Goal: Transaction & Acquisition: Purchase product/service

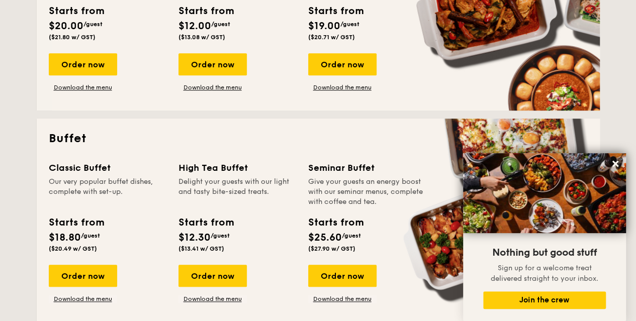
scroll to position [352, 0]
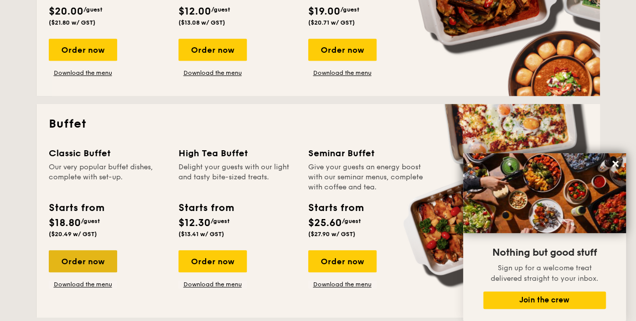
click at [77, 257] on div "Order now" at bounding box center [83, 261] width 68 height 22
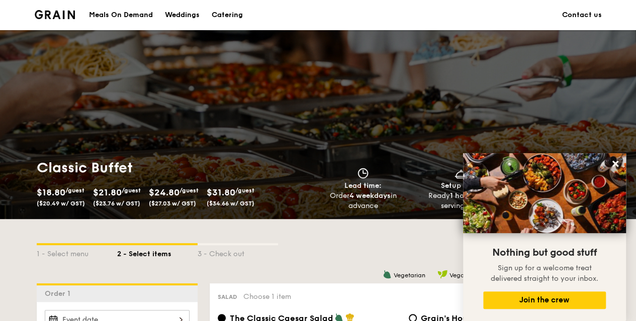
scroll to position [201, 0]
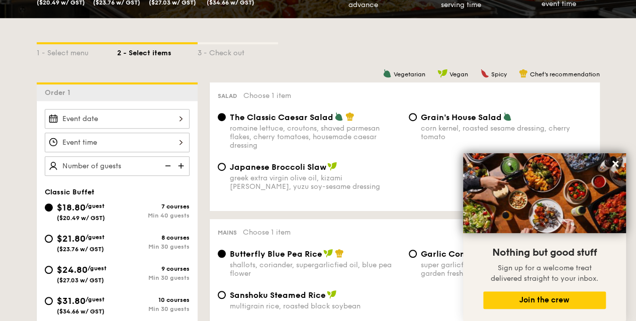
click at [181, 120] on div at bounding box center [117, 119] width 145 height 20
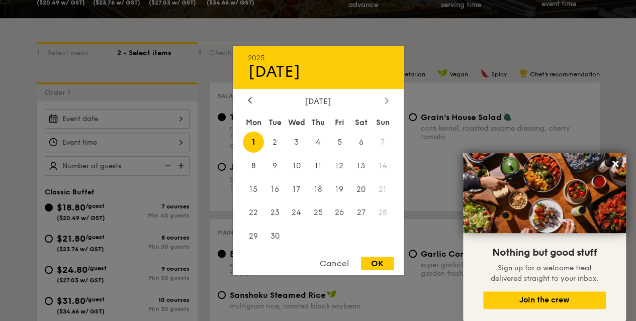
click at [386, 102] on icon at bounding box center [386, 100] width 4 height 7
click at [293, 145] on span "1" at bounding box center [296, 142] width 22 height 22
click at [383, 264] on div "OK" at bounding box center [377, 264] width 33 height 14
type input "[DATE]"
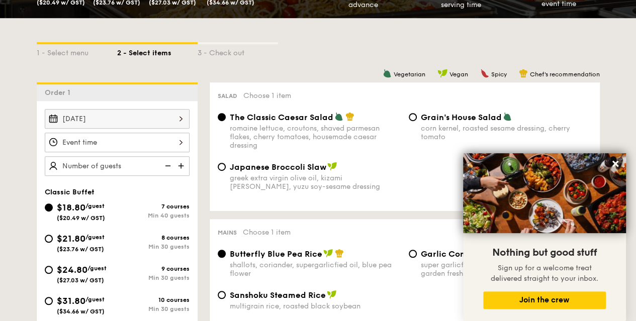
click at [181, 142] on div at bounding box center [117, 143] width 145 height 20
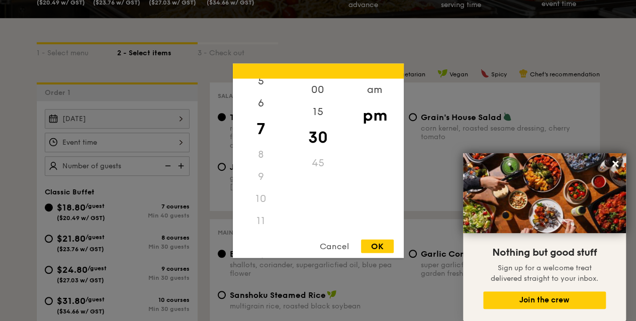
scroll to position [119, 0]
click at [259, 221] on div "11" at bounding box center [261, 221] width 57 height 22
click at [261, 217] on div "11" at bounding box center [261, 221] width 57 height 22
click at [260, 219] on div "11" at bounding box center [261, 221] width 57 height 22
drag, startPoint x: 260, startPoint y: 219, endPoint x: 266, endPoint y: 206, distance: 13.9
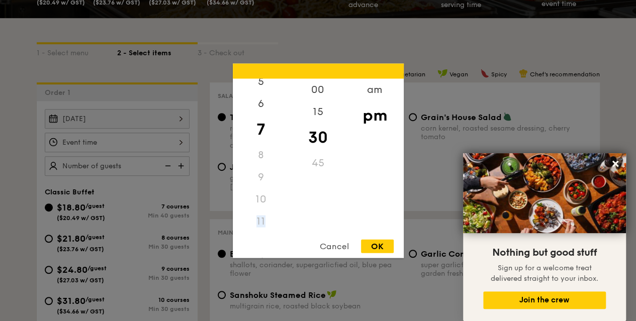
click at [260, 219] on div "11" at bounding box center [261, 221] width 57 height 22
click at [380, 87] on div "am" at bounding box center [374, 92] width 57 height 29
click at [262, 221] on div "11" at bounding box center [261, 218] width 57 height 29
click at [383, 249] on div "OK" at bounding box center [377, 246] width 33 height 14
type input "11:30AM"
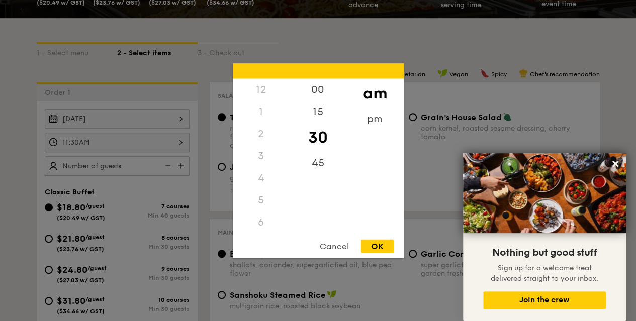
click at [163, 140] on div "11:30AM 12 1 2 3 4 5 6 7 8 9 10 11 00 15 30 45 am pm Cancel OK" at bounding box center [117, 143] width 145 height 20
click at [128, 189] on div at bounding box center [318, 160] width 636 height 321
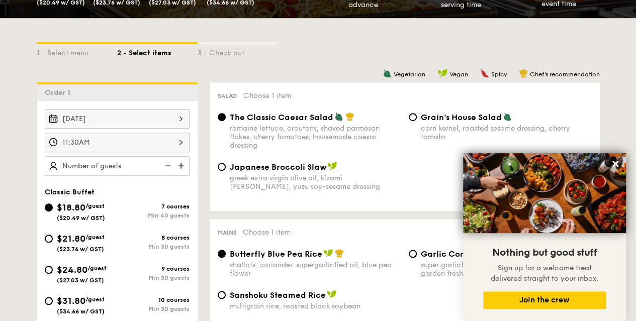
click at [181, 166] on img at bounding box center [181, 165] width 15 height 19
click at [179, 166] on img at bounding box center [181, 165] width 15 height 19
type input "50 guests"
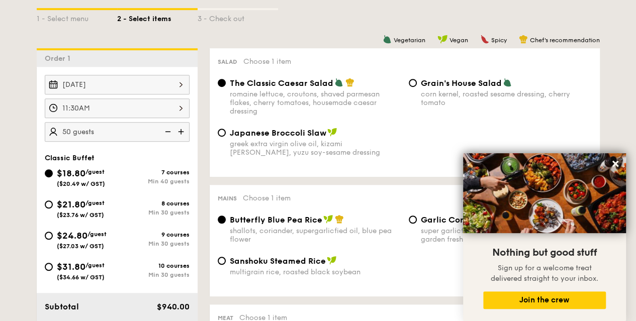
scroll to position [251, 0]
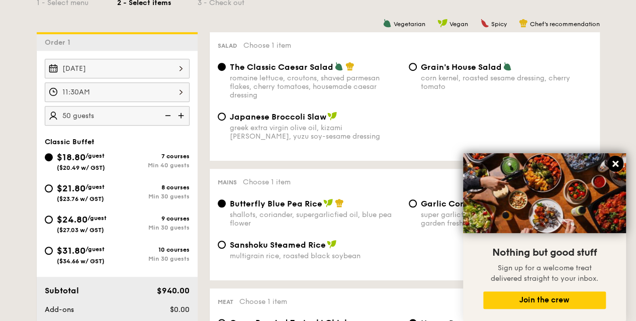
click at [615, 164] on icon at bounding box center [615, 164] width 6 height 6
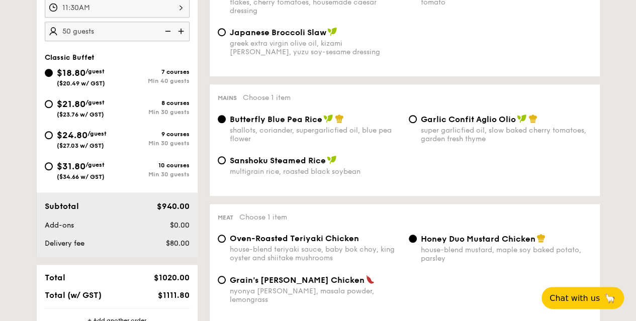
scroll to position [352, 0]
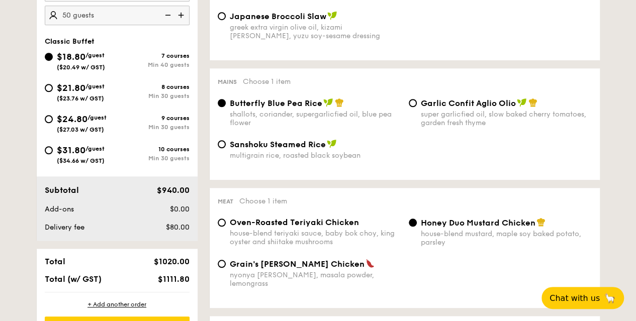
click at [320, 148] on span "Sanshoku Steamed Rice" at bounding box center [278, 145] width 96 height 10
click at [226, 148] on input "Sanshoku Steamed Rice multigrain rice, roasted black soybean" at bounding box center [222, 144] width 8 height 8
radio input "true"
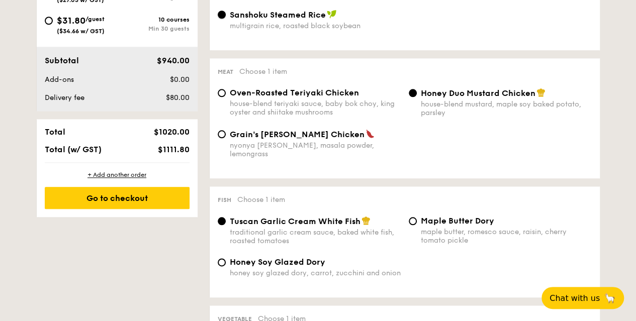
scroll to position [503, 0]
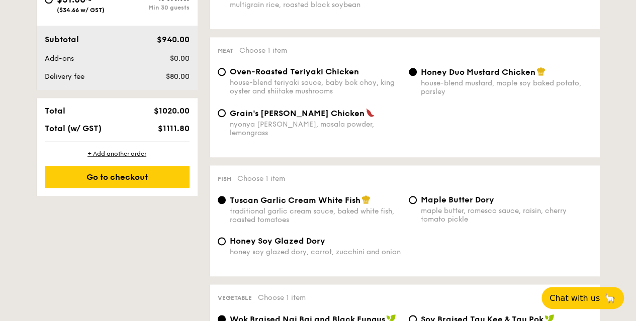
click at [316, 71] on span "Oven-Roasted Teriyaki Chicken" at bounding box center [294, 72] width 129 height 10
click at [226, 71] on input "Oven-Roasted Teriyaki Chicken house-blend teriyaki sauce, baby bok choy, king o…" at bounding box center [222, 72] width 8 height 8
radio input "true"
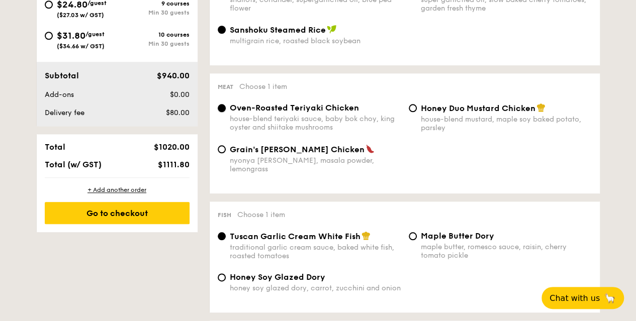
scroll to position [452, 0]
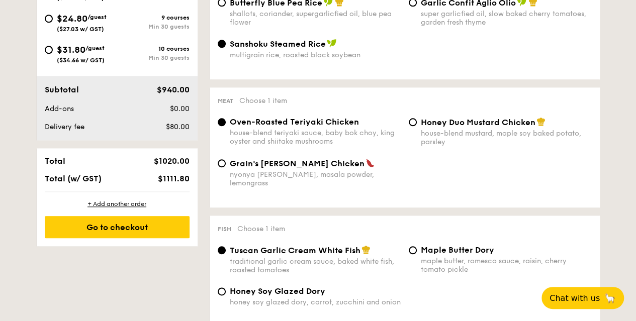
click at [416, 125] on div "Honey Duo Mustard Chicken house-blend mustard, maple soy baked potato, parsley" at bounding box center [500, 131] width 191 height 29
click at [413, 125] on input "Honey Duo Mustard Chicken house-blend mustard, maple soy baked potato, parsley" at bounding box center [413, 122] width 8 height 8
radio input "true"
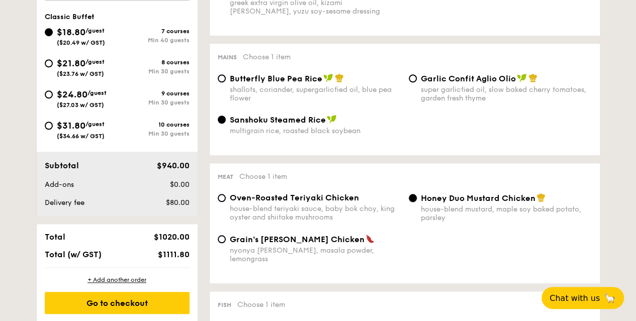
scroll to position [352, 0]
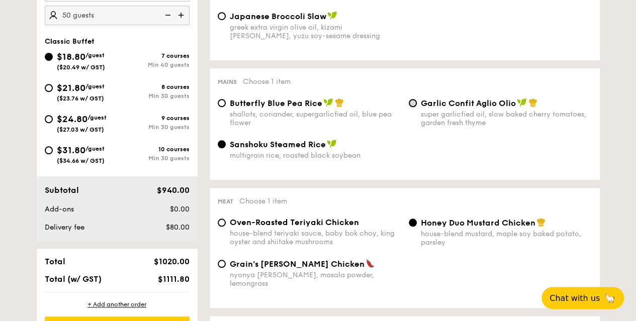
click at [415, 102] on input "Garlic Confit Aglio Olio super garlicfied oil, slow baked cherry tomatoes, gard…" at bounding box center [413, 103] width 8 height 8
radio input "true"
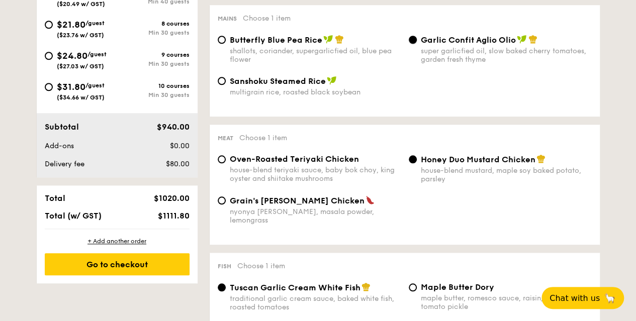
scroll to position [402, 0]
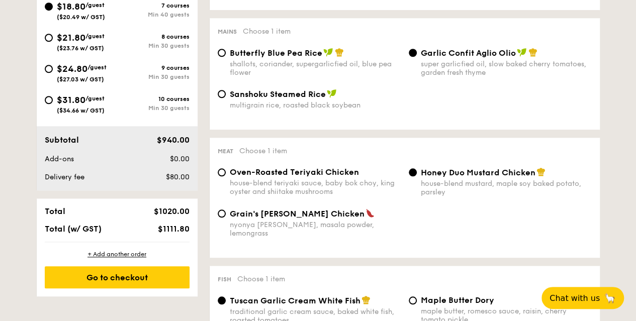
click at [278, 56] on span "Butterfly Blue Pea Rice" at bounding box center [276, 53] width 92 height 10
click at [226, 56] on input "Butterfly Blue Pea Rice shallots, coriander, supergarlicfied oil, blue pea flow…" at bounding box center [222, 53] width 8 height 8
radio input "true"
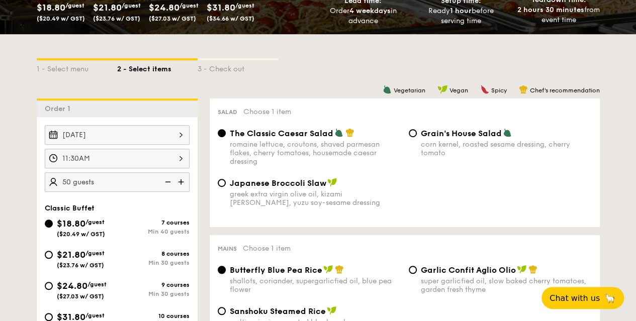
scroll to position [201, 0]
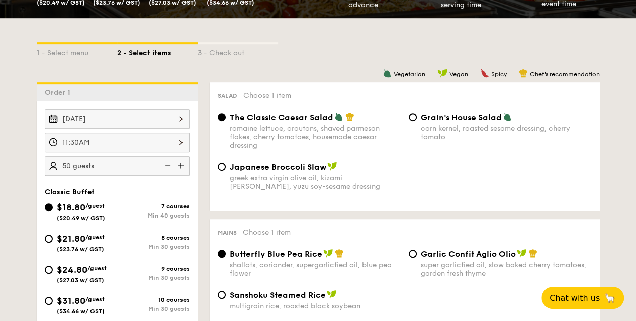
click at [187, 167] on img at bounding box center [181, 165] width 15 height 19
type input "60 guests"
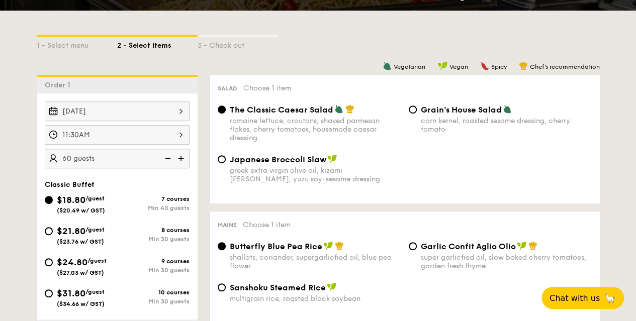
scroll to position [352, 0]
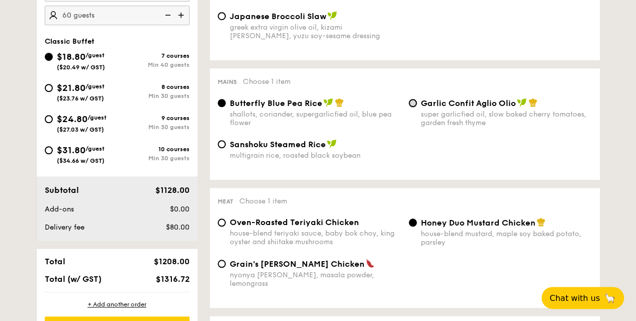
click at [413, 107] on input "Garlic Confit Aglio Olio super garlicfied oil, slow baked cherry tomatoes, gard…" at bounding box center [413, 103] width 8 height 8
radio input "true"
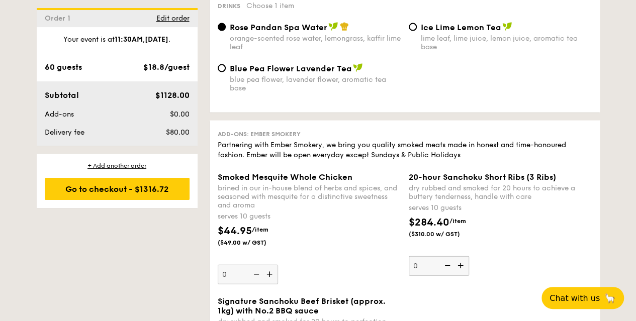
scroll to position [975, 0]
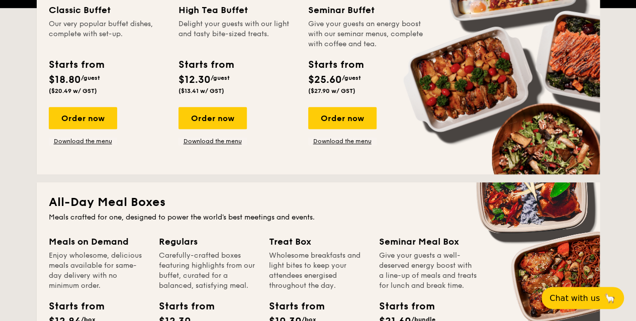
scroll to position [173, 0]
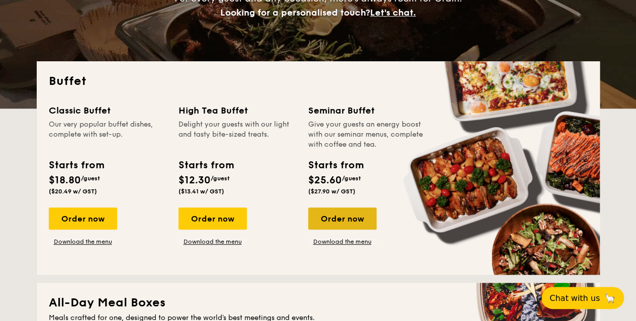
click at [337, 217] on div "Order now" at bounding box center [342, 219] width 68 height 22
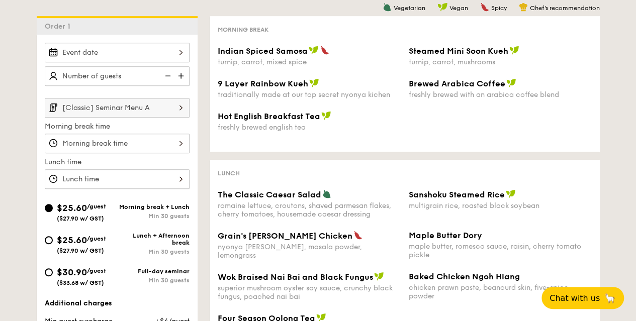
scroll to position [251, 0]
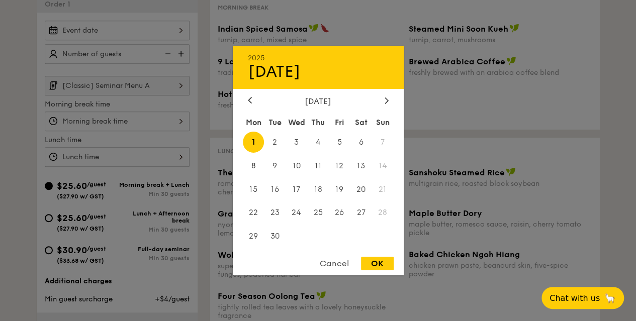
click at [176, 30] on div "2025 Sep [DATE] Tue Wed Thu Fri Sat Sun 1 2 3 4 5 6 7 8 9 10 11 12 13 14 15 16 …" at bounding box center [117, 31] width 145 height 20
click at [388, 103] on div at bounding box center [386, 101] width 9 height 10
click at [295, 145] on span "1" at bounding box center [296, 142] width 22 height 22
click at [380, 269] on div "OK" at bounding box center [377, 264] width 33 height 14
type input "[DATE]"
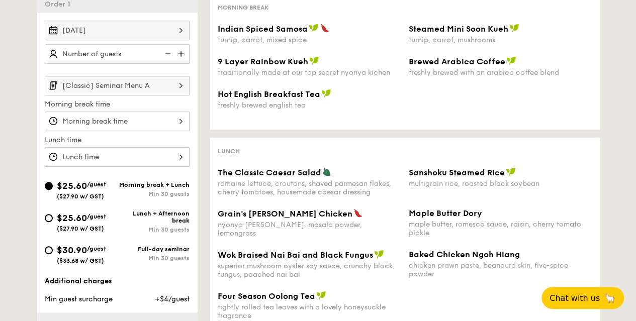
click at [180, 55] on img at bounding box center [181, 53] width 15 height 19
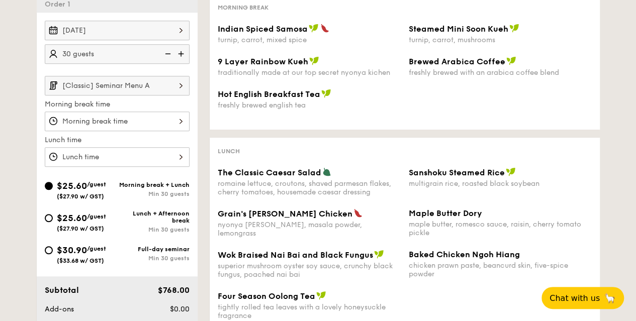
click at [180, 55] on img at bounding box center [181, 53] width 15 height 19
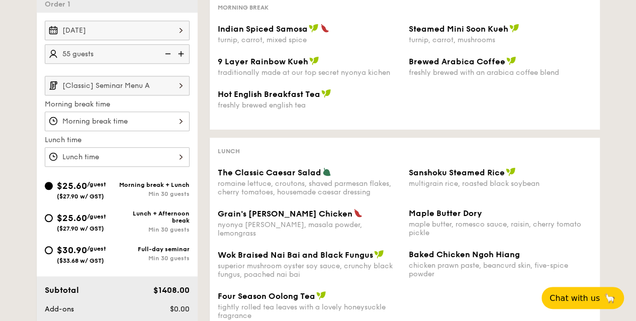
click at [180, 55] on img at bounding box center [181, 53] width 15 height 19
type input "60 guests"
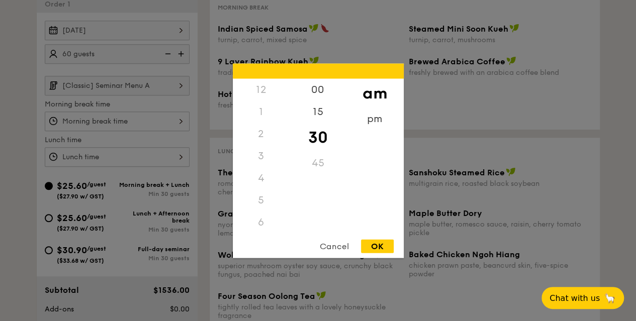
click at [180, 124] on div "12 1 2 3 4 5 6 7 8 9 10 11 00 15 30 45 am pm Cancel OK" at bounding box center [117, 122] width 145 height 20
click at [258, 225] on div "11" at bounding box center [261, 229] width 57 height 22
click at [373, 122] on div "pm" at bounding box center [374, 122] width 57 height 29
click at [373, 92] on div "am" at bounding box center [374, 92] width 57 height 29
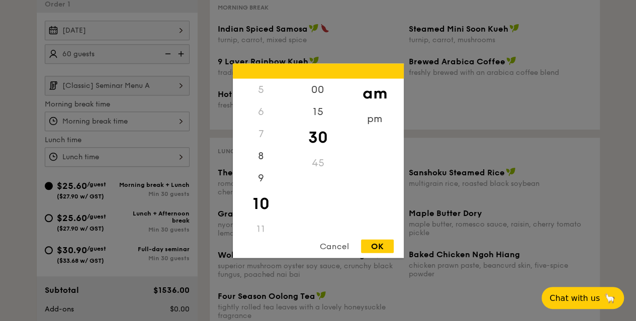
click at [261, 207] on div "10" at bounding box center [261, 203] width 57 height 29
click at [258, 230] on div "11" at bounding box center [261, 229] width 57 height 22
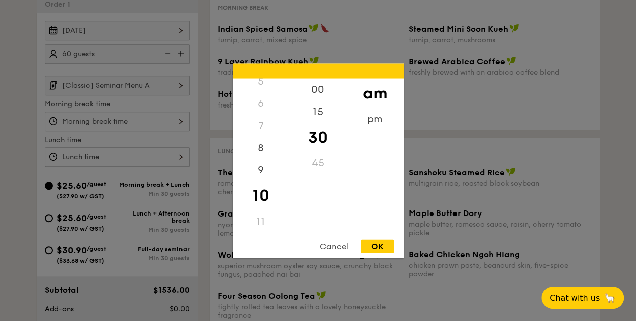
click at [258, 194] on div "10" at bounding box center [261, 195] width 57 height 29
click at [260, 225] on div "11" at bounding box center [261, 221] width 57 height 22
click at [319, 89] on div "00" at bounding box center [317, 92] width 57 height 29
click at [319, 165] on div "45" at bounding box center [317, 163] width 57 height 22
drag, startPoint x: 319, startPoint y: 161, endPoint x: 318, endPoint y: 149, distance: 12.1
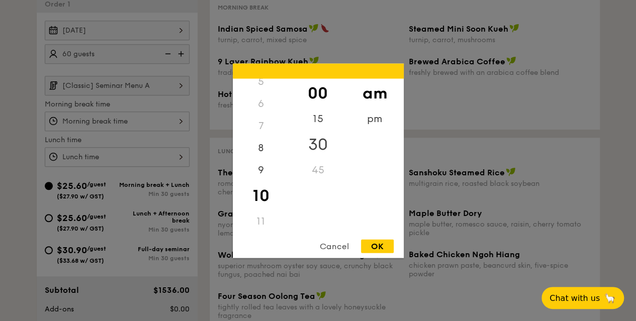
click at [318, 161] on div "45" at bounding box center [317, 170] width 57 height 22
click at [317, 135] on div "30" at bounding box center [317, 144] width 57 height 29
click at [317, 112] on div "15" at bounding box center [317, 115] width 57 height 29
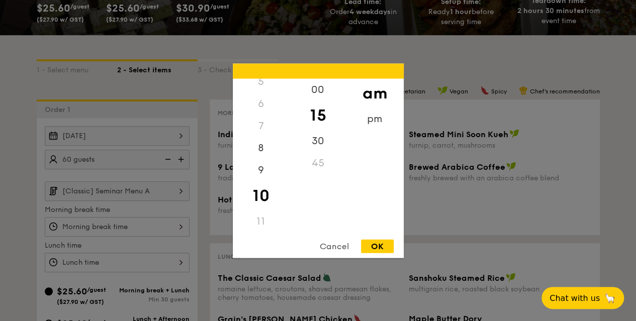
scroll to position [50, 0]
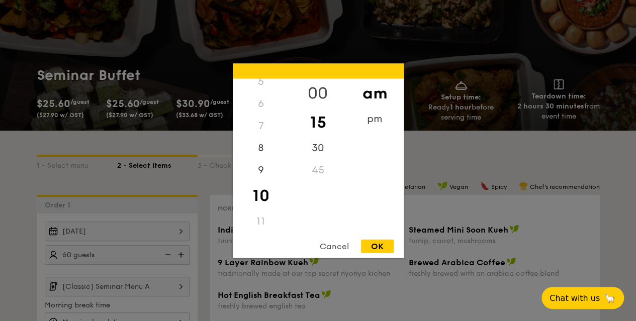
click at [321, 94] on div "00" at bounding box center [317, 92] width 57 height 29
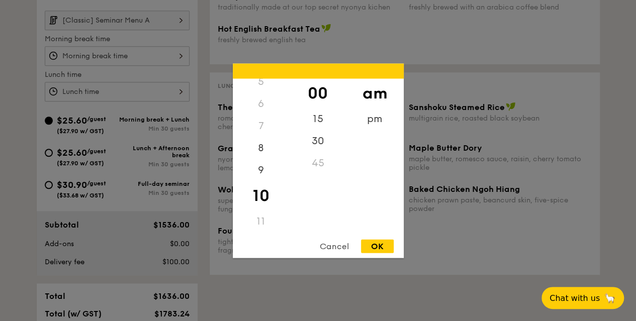
scroll to position [302, 0]
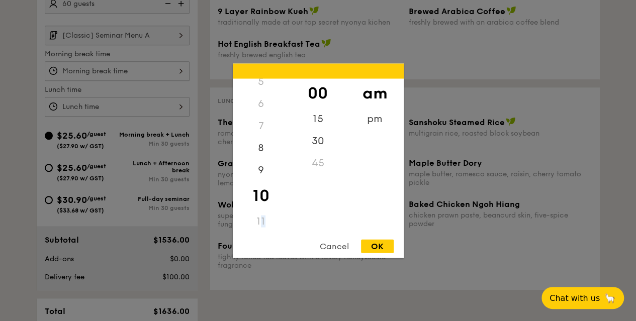
click at [261, 221] on div "11" at bounding box center [261, 221] width 57 height 22
click at [263, 221] on div "11" at bounding box center [261, 221] width 57 height 22
drag, startPoint x: 384, startPoint y: 248, endPoint x: 377, endPoint y: 246, distance: 6.8
click at [383, 248] on div "OK" at bounding box center [377, 246] width 33 height 14
type input "10:00AM"
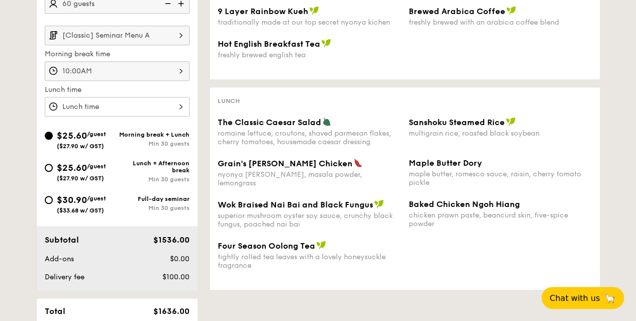
click at [174, 101] on div at bounding box center [117, 107] width 145 height 20
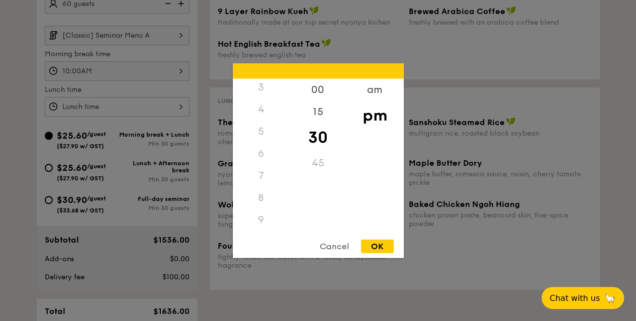
scroll to position [119, 0]
click at [263, 219] on div "11" at bounding box center [261, 221] width 57 height 22
click at [370, 94] on div "am" at bounding box center [374, 92] width 57 height 29
click at [258, 224] on div "11" at bounding box center [261, 224] width 57 height 29
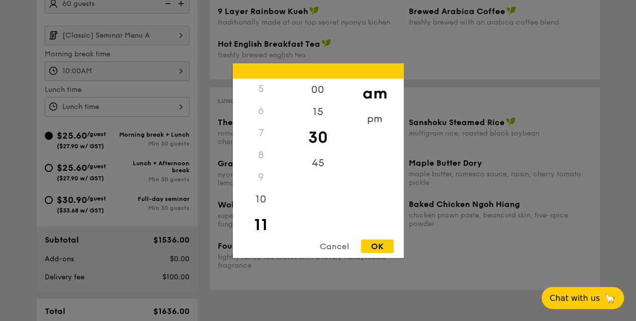
click at [381, 248] on div "OK" at bounding box center [377, 246] width 33 height 14
type input "11:30AM"
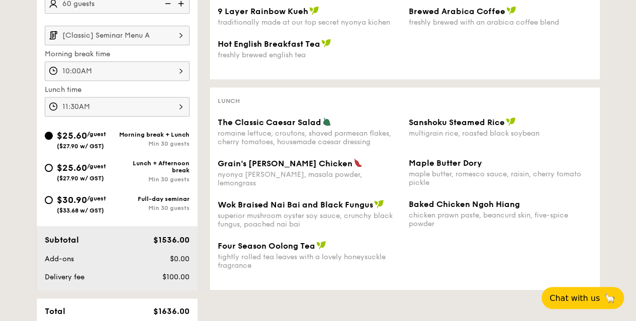
click at [113, 65] on div "10:00AM" at bounding box center [117, 71] width 145 height 20
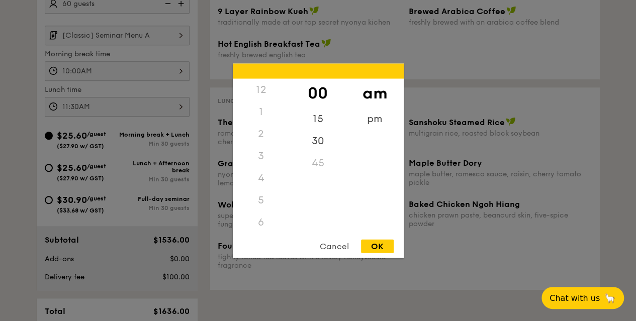
scroll to position [111, 0]
click at [328, 244] on div "Cancel" at bounding box center [334, 246] width 49 height 14
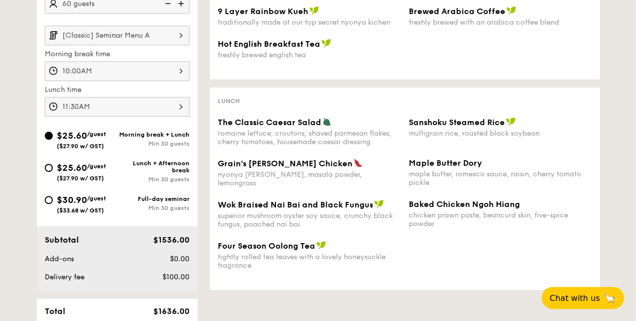
click at [138, 75] on div "10:00AM" at bounding box center [117, 71] width 145 height 20
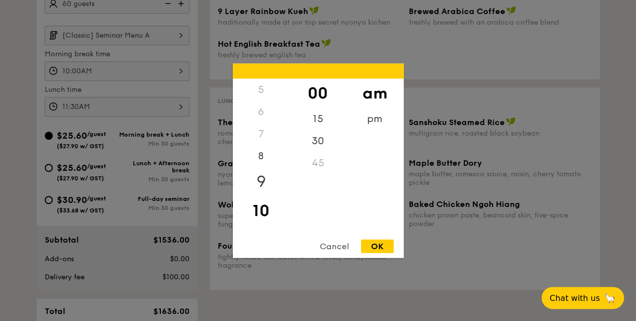
scroll to position [0, 0]
click at [264, 129] on div "2" at bounding box center [261, 134] width 57 height 22
click at [104, 88] on div at bounding box center [318, 160] width 636 height 321
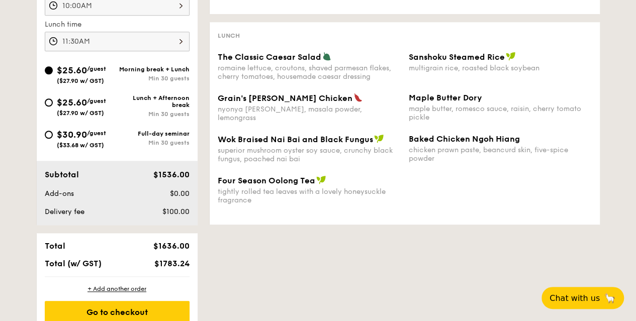
scroll to position [352, 0]
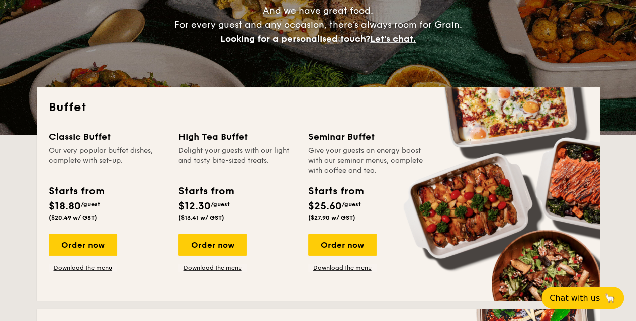
scroll to position [201, 0]
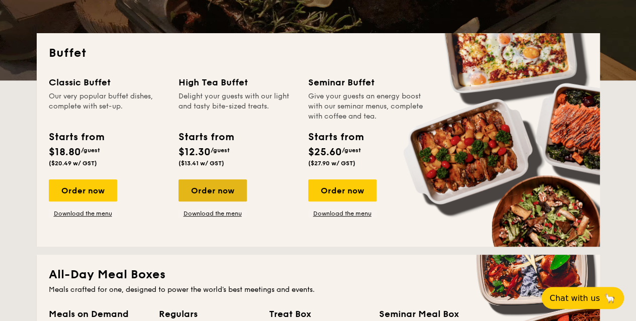
click at [228, 192] on div "Order now" at bounding box center [212, 190] width 68 height 22
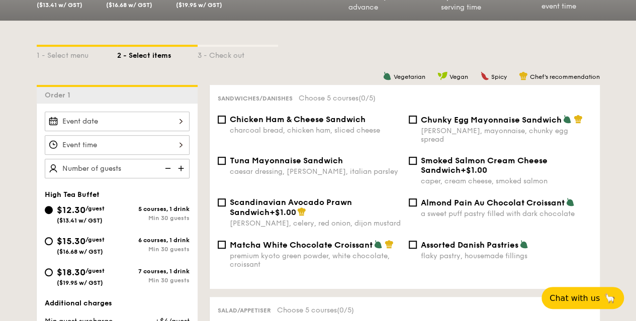
scroll to position [201, 0]
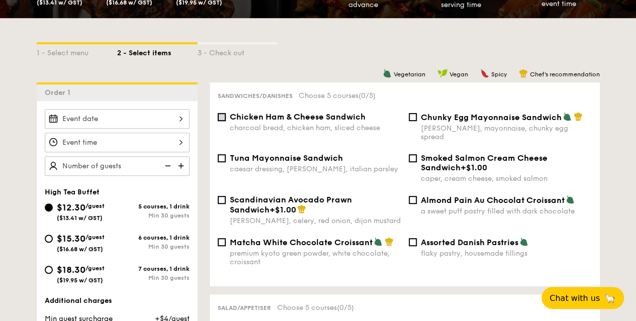
click at [224, 118] on input "Chicken Ham & Cheese Sandwich charcoal bread, chicken ham, sliced cheese" at bounding box center [222, 117] width 8 height 8
checkbox input "true"
click at [183, 122] on div at bounding box center [117, 119] width 145 height 20
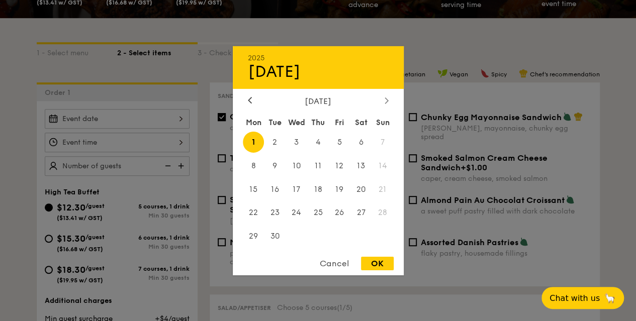
click at [386, 102] on icon at bounding box center [386, 100] width 4 height 7
click at [299, 141] on span "1" at bounding box center [296, 142] width 22 height 22
click at [377, 267] on div "OK" at bounding box center [377, 264] width 33 height 14
type input "[DATE]"
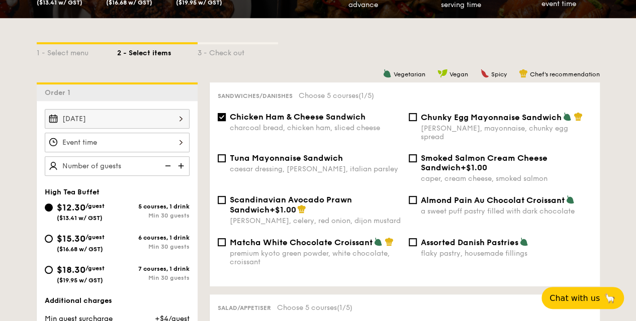
click at [103, 145] on div at bounding box center [117, 143] width 145 height 20
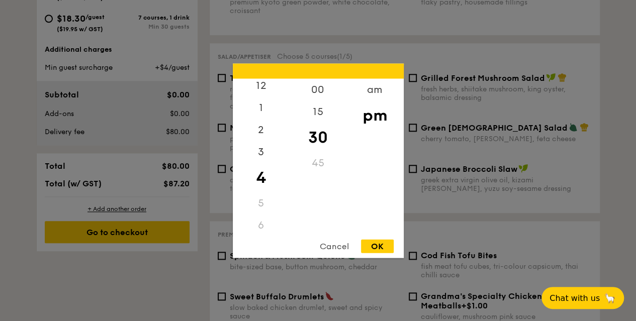
scroll to position [0, 0]
click at [376, 91] on div "am" at bounding box center [374, 92] width 57 height 29
click at [263, 233] on div "12 1 2 3 4 5 6 7 8 9 10 11 00 15 30 45 am pm Cancel OK" at bounding box center [318, 160] width 171 height 194
click at [261, 224] on div "11" at bounding box center [261, 224] width 57 height 29
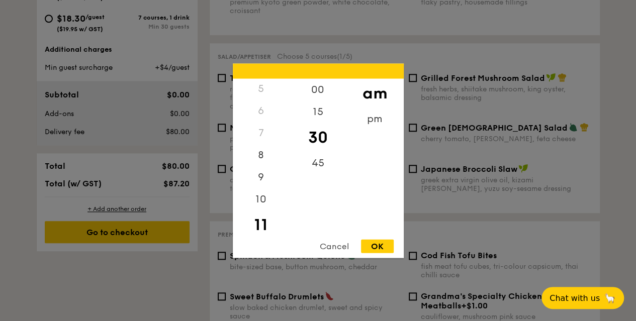
click at [386, 245] on div "OK" at bounding box center [377, 246] width 33 height 14
type input "11:30AM"
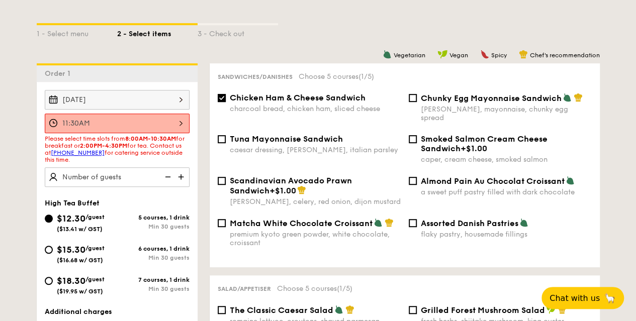
scroll to position [282, 0]
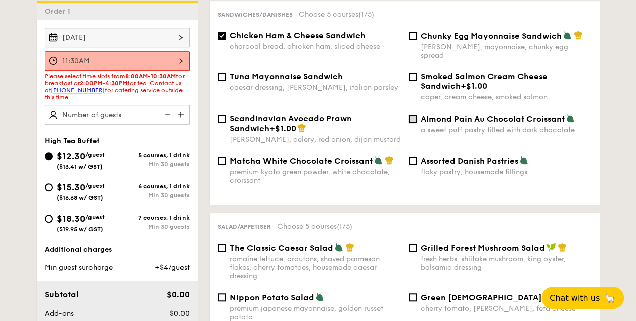
click at [414, 115] on input "Almond Pain Au Chocolat Croissant a sweet puff pastry filled with dark chocolate" at bounding box center [413, 119] width 8 height 8
checkbox input "true"
click at [411, 157] on input "Assorted Danish Pastries flaky pastry, housemade fillings" at bounding box center [413, 161] width 8 height 8
checkbox input "true"
click at [303, 72] on span "Tuna Mayonnaise Sandwich" at bounding box center [286, 77] width 113 height 10
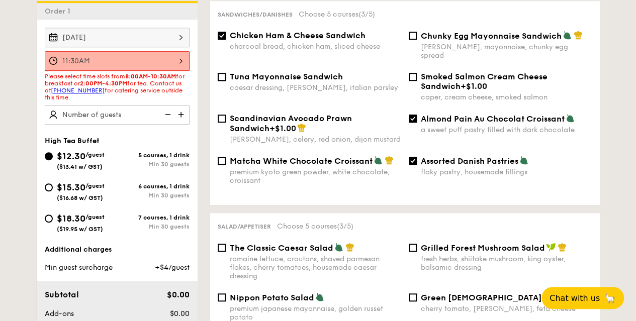
click at [226, 73] on input "Tuna Mayonnaise Sandwich caesar dressing, [GEOGRAPHIC_DATA], italian parsley" at bounding box center [222, 77] width 8 height 8
checkbox input "true"
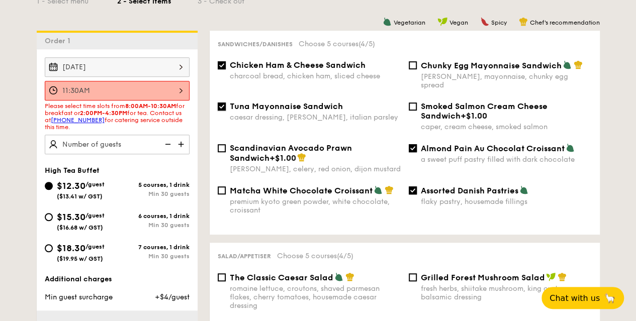
scroll to position [232, 0]
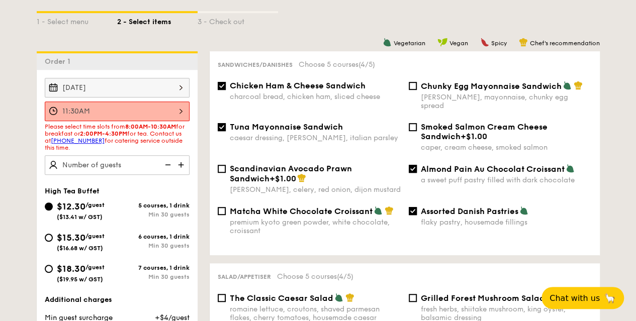
click at [417, 88] on div "Chunky Egg Mayonnaise Sandwich dijon mustard, mayonnaise, chunky egg spread" at bounding box center [500, 95] width 191 height 29
click at [413, 87] on input "Chunky Egg Mayonnaise Sandwich dijon mustard, mayonnaise, chunky egg spread" at bounding box center [413, 86] width 8 height 8
checkbox input "true"
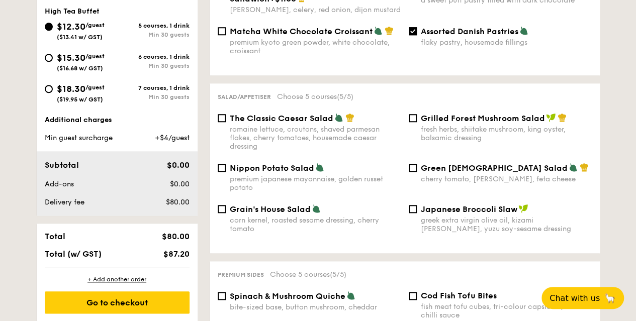
scroll to position [433, 0]
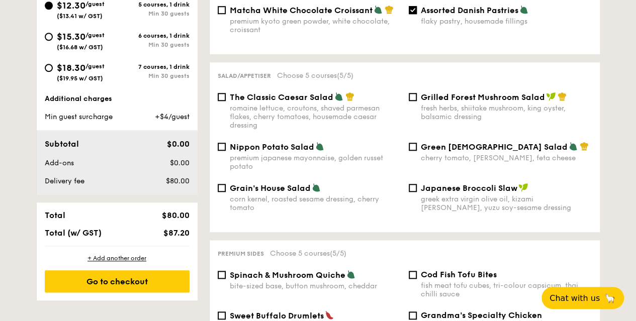
click at [243, 94] on span "The Classic Caesar Salad" at bounding box center [282, 97] width 104 height 10
click at [226, 94] on input "The Classic Caesar Salad romaine lettuce, croutons, shaved parmesan flakes, che…" at bounding box center [222, 97] width 8 height 8
checkbox input "true"
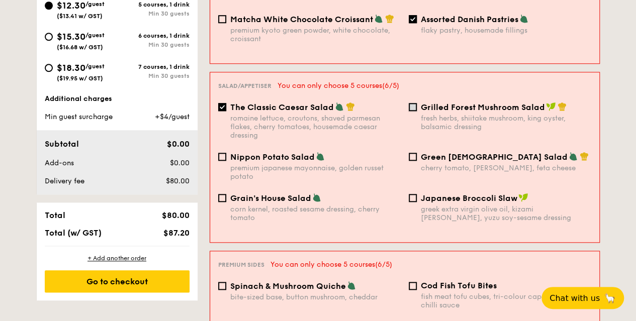
click at [411, 103] on input "Grilled Forest Mushroom Salad fresh herbs, shiitake mushroom, king oyster, bals…" at bounding box center [413, 107] width 8 height 8
checkbox input "true"
click at [414, 153] on input "Green Goddess Salad cherry tomato, [PERSON_NAME], feta cheese" at bounding box center [413, 157] width 8 height 8
checkbox input "true"
click at [233, 152] on div "Nippon Potato Salad" at bounding box center [315, 157] width 170 height 10
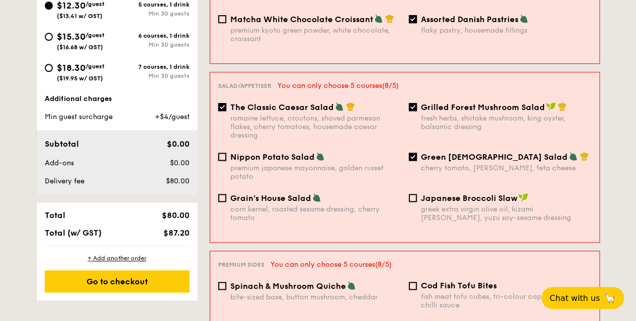
click at [226, 153] on input "Nippon Potato Salad premium japanese mayonnaise, golden russet potato" at bounding box center [222, 157] width 8 height 8
checkbox input "true"
click at [245, 193] on span "Grain's House Salad" at bounding box center [270, 198] width 81 height 10
click at [226, 194] on input "Grain's House Salad corn kernel, roasted sesame dressing, cherry tomato" at bounding box center [222, 198] width 8 height 8
checkbox input "true"
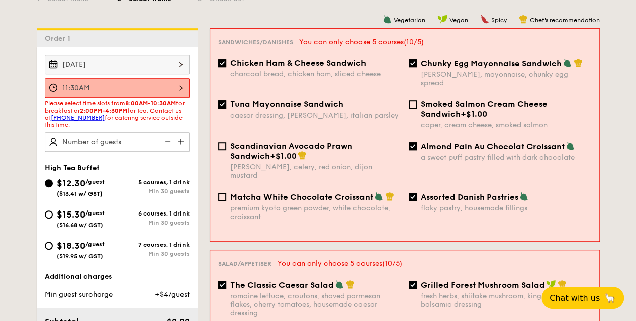
scroll to position [232, 0]
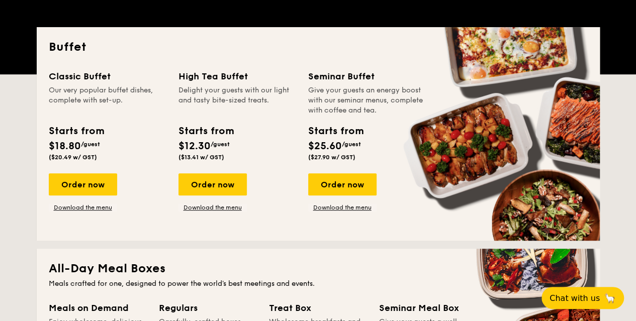
scroll to position [302, 0]
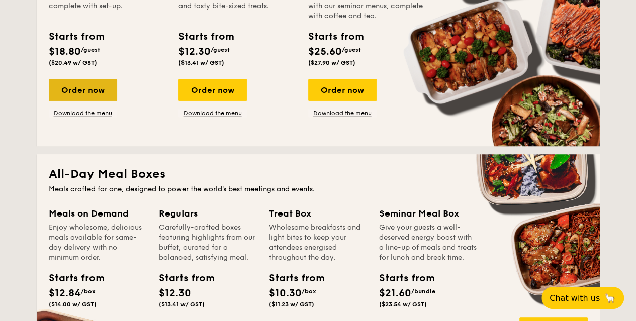
click at [86, 88] on div "Order now" at bounding box center [83, 90] width 68 height 22
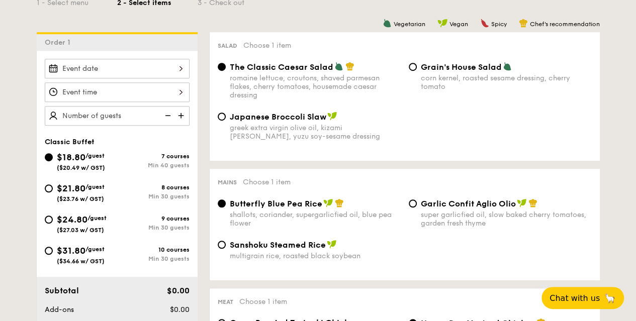
scroll to position [201, 0]
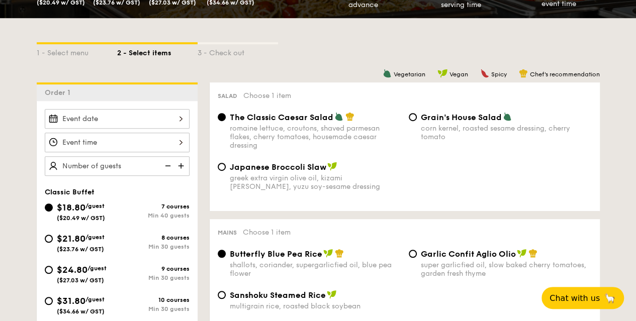
click at [134, 123] on div at bounding box center [117, 119] width 145 height 20
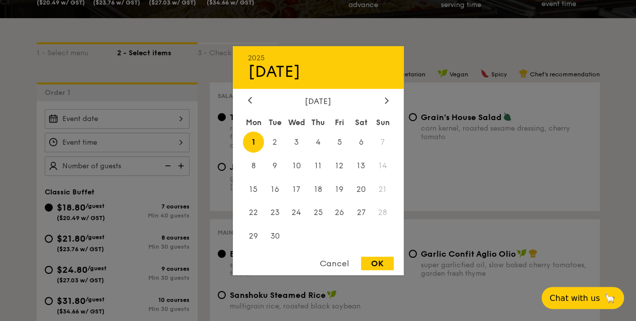
click at [377, 102] on div "[DATE]" at bounding box center [318, 101] width 141 height 10
click at [385, 100] on icon at bounding box center [386, 100] width 4 height 7
click at [301, 147] on span "1" at bounding box center [296, 142] width 22 height 22
click at [380, 264] on div "OK" at bounding box center [377, 264] width 33 height 14
type input "[DATE]"
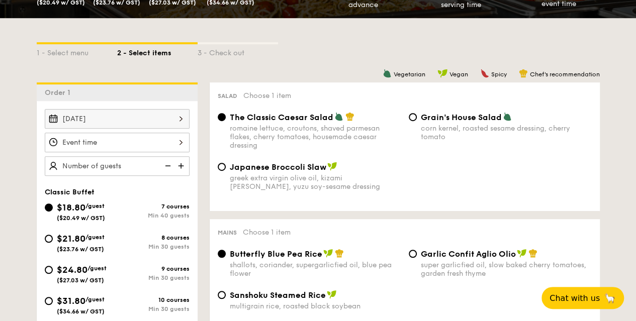
click at [118, 136] on div at bounding box center [117, 143] width 145 height 20
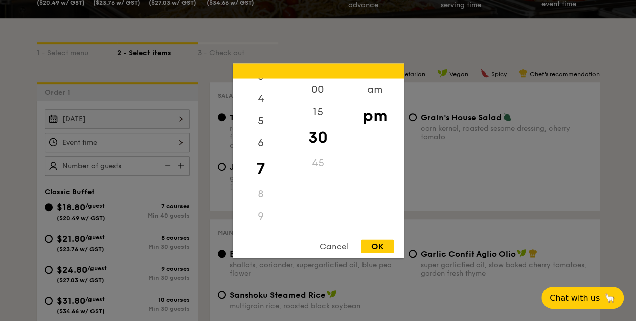
scroll to position [119, 0]
click at [368, 101] on div "pm" at bounding box center [374, 115] width 57 height 29
click at [369, 91] on div "am" at bounding box center [374, 92] width 57 height 29
click at [263, 214] on div "11" at bounding box center [261, 217] width 57 height 29
click at [385, 244] on div "OK" at bounding box center [377, 246] width 33 height 14
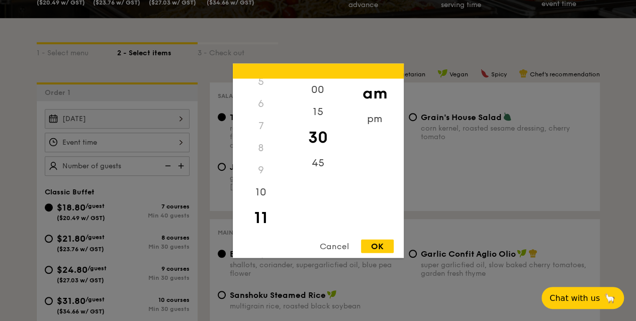
type input "11:30AM"
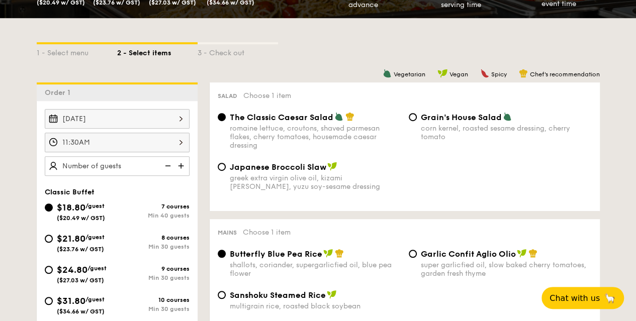
click at [183, 162] on img at bounding box center [181, 165] width 15 height 19
click at [183, 163] on img at bounding box center [181, 165] width 15 height 19
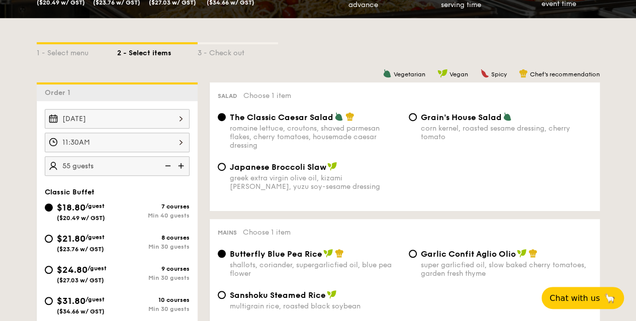
type input "60 guests"
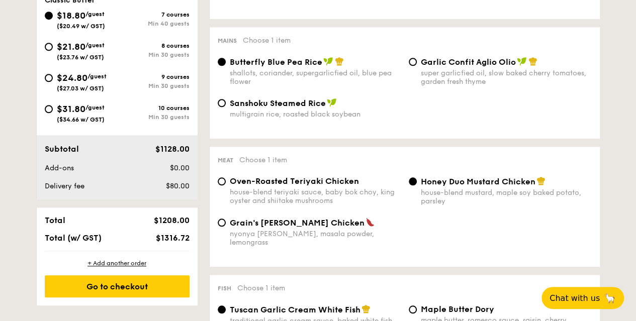
scroll to position [402, 0]
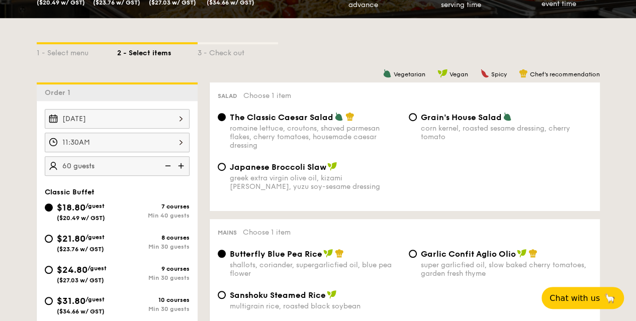
scroll to position [251, 0]
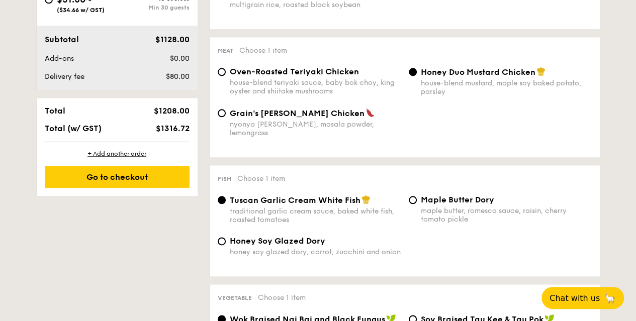
scroll to position [452, 0]
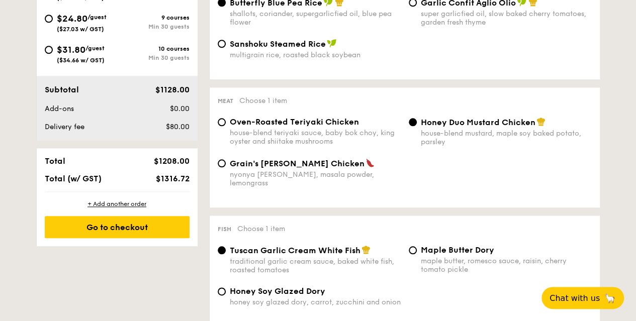
click at [271, 167] on span "Grain's [PERSON_NAME] Chicken" at bounding box center [297, 164] width 135 height 10
click at [226, 167] on input "Grain's [PERSON_NAME] Chicken nyonya [PERSON_NAME], masala powder, lemongrass" at bounding box center [222, 163] width 8 height 8
radio input "true"
click at [411, 125] on input "Honey Duo Mustard Chicken house-blend mustard, maple soy baked potato, parsley" at bounding box center [413, 122] width 8 height 8
radio input "true"
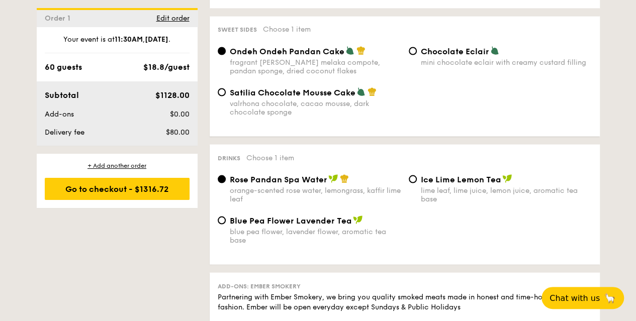
scroll to position [905, 0]
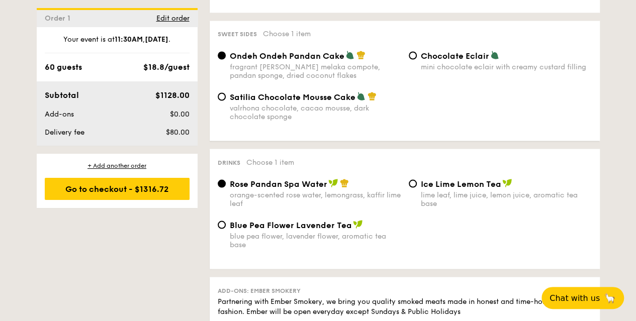
click at [322, 227] on span "Blue Pea Flower Lavender Tea" at bounding box center [291, 225] width 122 height 10
click at [226, 227] on input "Blue Pea Flower Lavender Tea blue pea flower, lavender flower, aromatic tea base" at bounding box center [222, 225] width 8 height 8
radio input "true"
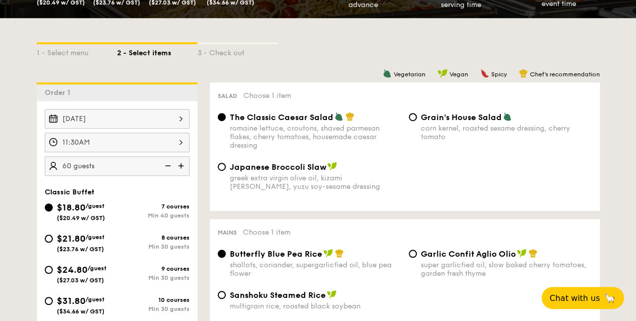
scroll to position [151, 0]
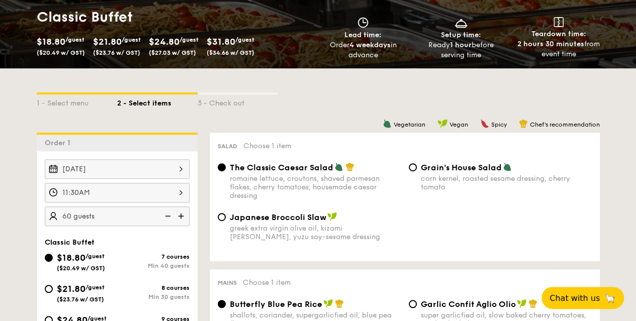
click at [180, 191] on div "11:30AM" at bounding box center [117, 193] width 145 height 20
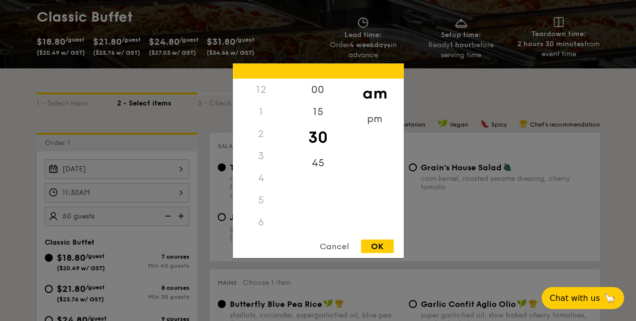
scroll to position [119, 0]
click at [319, 166] on div "45" at bounding box center [317, 166] width 57 height 29
click at [382, 247] on div "OK" at bounding box center [377, 246] width 33 height 14
type input "11:45AM"
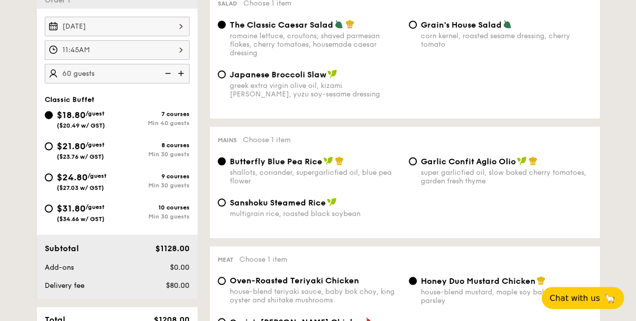
scroll to position [352, 0]
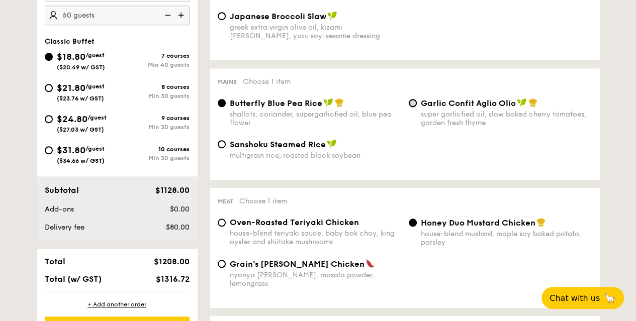
click at [413, 104] on input "Garlic Confit Aglio Olio super garlicfied oil, slow baked cherry tomatoes, gard…" at bounding box center [413, 103] width 8 height 8
radio input "true"
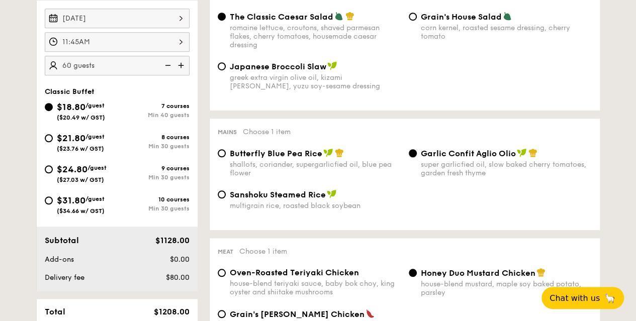
scroll to position [251, 0]
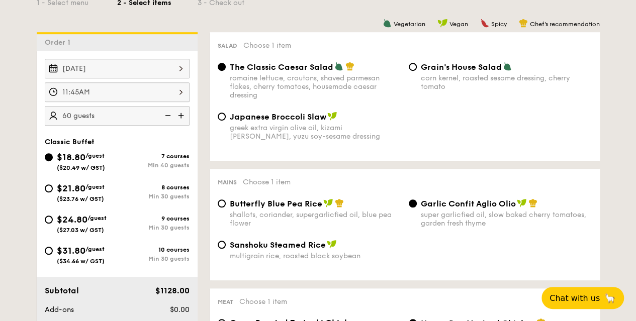
click at [274, 208] on span "Butterfly Blue Pea Rice" at bounding box center [276, 204] width 92 height 10
click at [226, 208] on input "Butterfly Blue Pea Rice shallots, coriander, supergarlicfied oil, blue pea flow…" at bounding box center [222, 204] width 8 height 8
radio input "true"
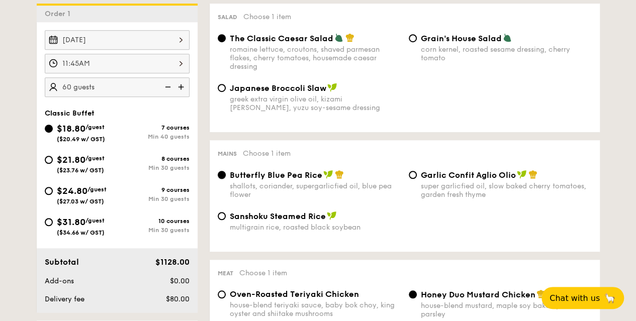
scroll to position [302, 0]
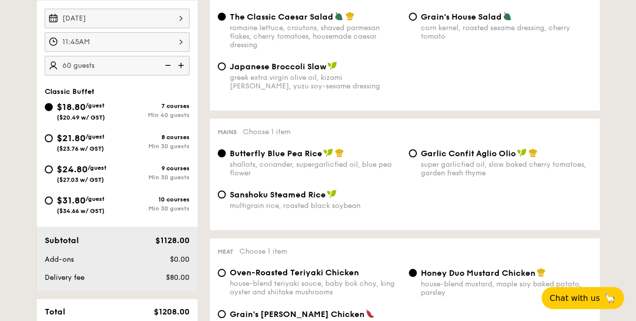
click at [169, 65] on img at bounding box center [166, 65] width 15 height 19
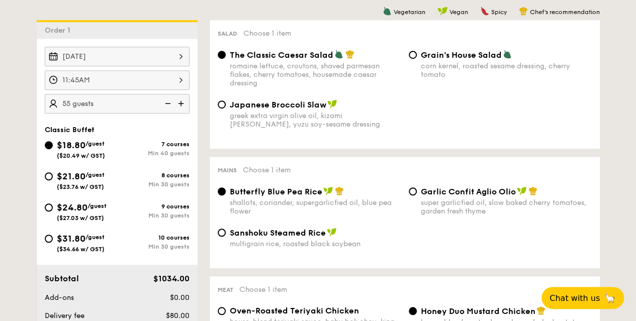
scroll to position [251, 0]
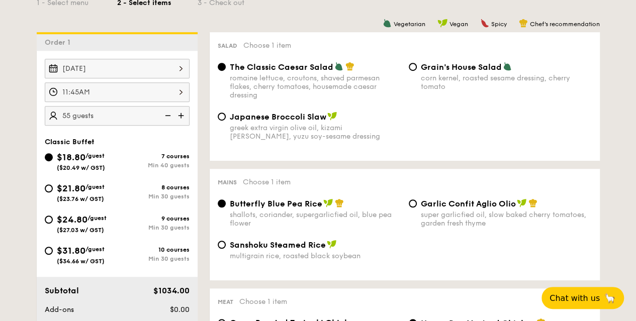
click at [179, 117] on img at bounding box center [181, 115] width 15 height 19
type input "60 guests"
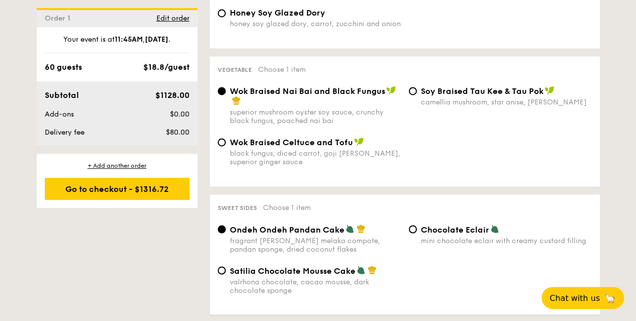
scroll to position [724, 0]
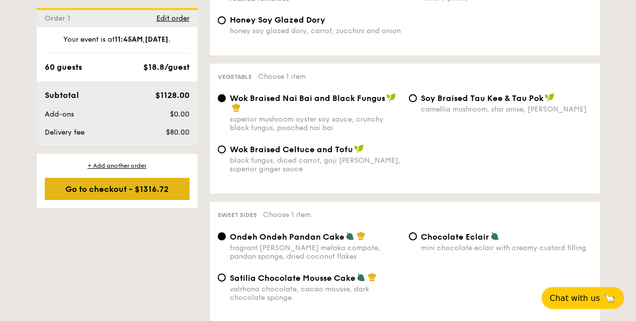
click at [139, 189] on div "Go to checkout - $1316.72" at bounding box center [117, 189] width 145 height 22
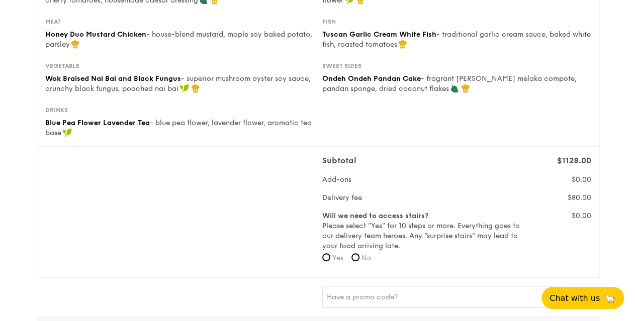
scroll to position [201, 0]
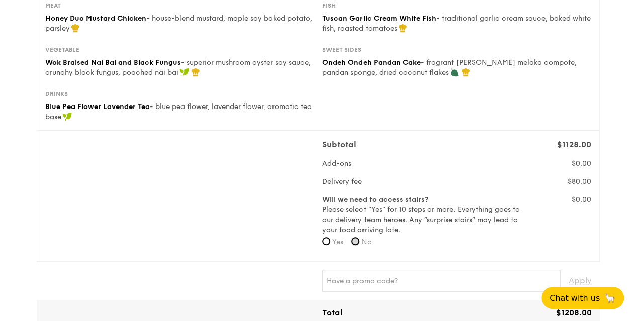
click at [355, 242] on input "No" at bounding box center [355, 241] width 8 height 8
radio input "true"
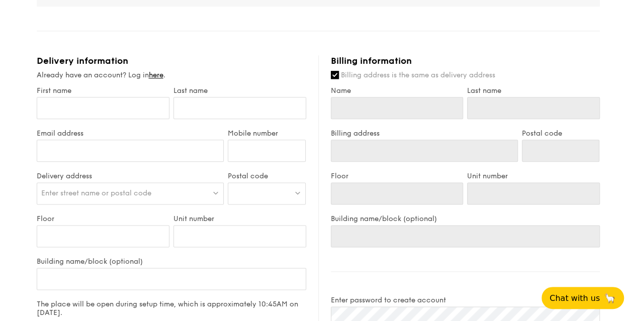
scroll to position [553, 0]
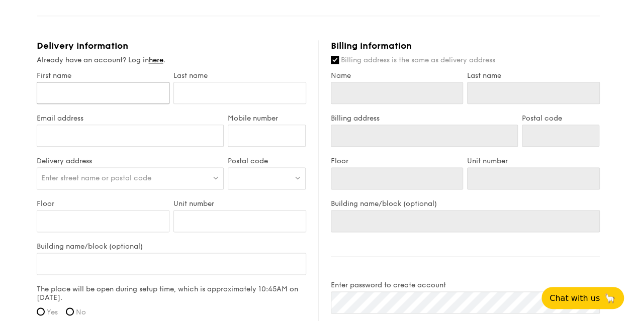
click at [117, 102] on input "First name" at bounding box center [103, 93] width 133 height 22
type input "N"
type input "No"
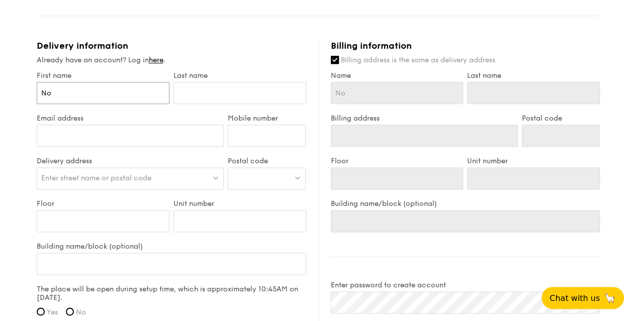
type input "[PERSON_NAME]"
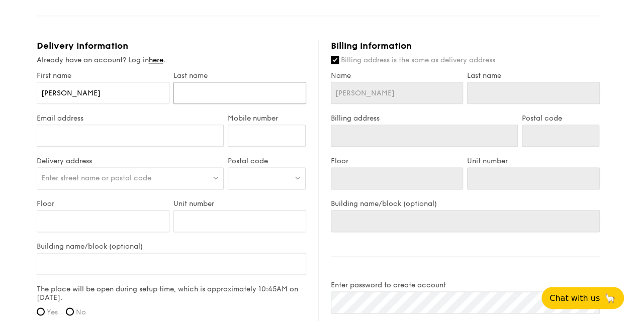
drag, startPoint x: 192, startPoint y: 90, endPoint x: 197, endPoint y: 94, distance: 5.7
click at [193, 91] on input "text" at bounding box center [239, 93] width 133 height 22
type input "M"
type input "Mi"
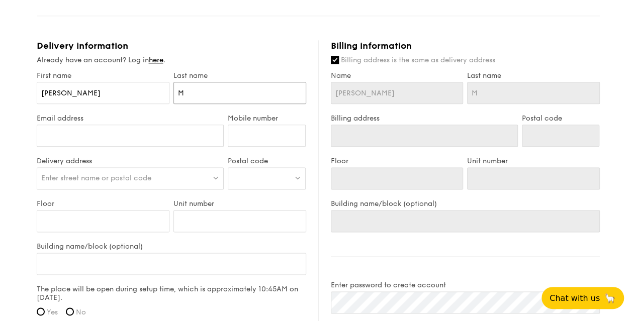
type input "Mi"
type input "Mic"
type input "Mich"
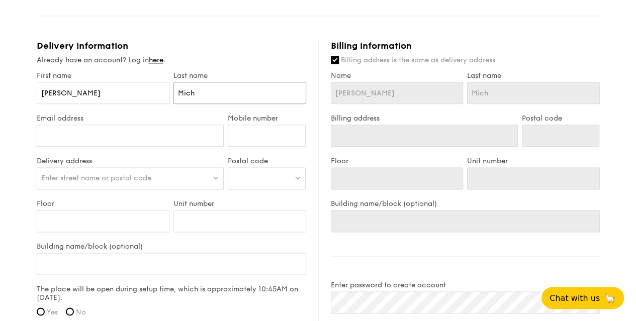
type input "Micha"
type input "Michae"
type input "[PERSON_NAME]"
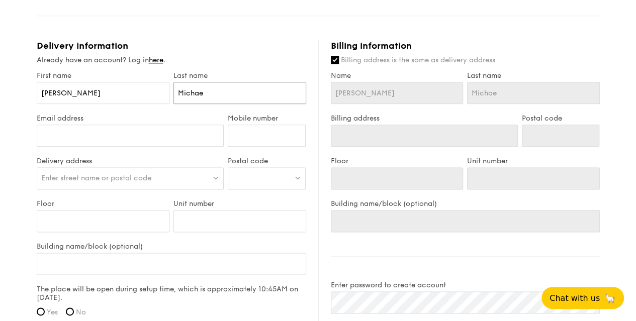
type input "[PERSON_NAME]"
click at [125, 134] on input "Email address" at bounding box center [130, 136] width 187 height 22
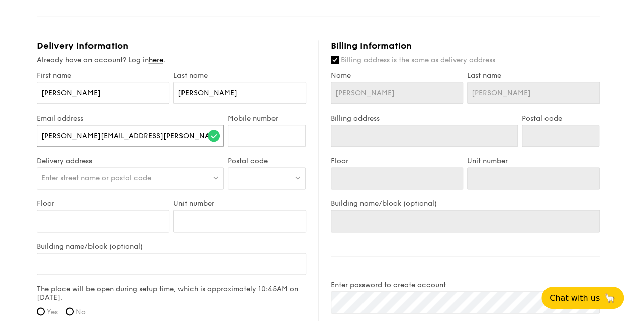
type input "[PERSON_NAME][EMAIL_ADDRESS][PERSON_NAME][PERSON_NAME][DOMAIN_NAME]"
click at [257, 130] on input "Mobile number" at bounding box center [267, 136] width 78 height 22
type input "98235436"
click at [267, 183] on div at bounding box center [267, 178] width 78 height 22
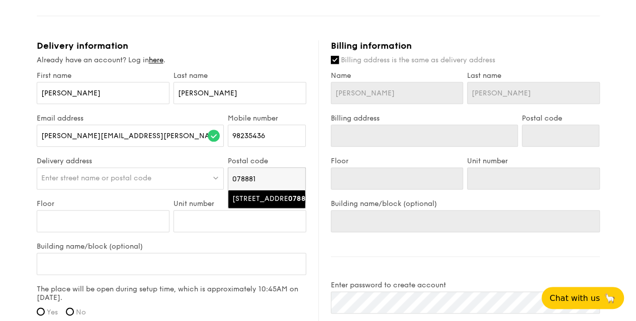
type input "078881"
click at [274, 204] on div "[STREET_ADDRESS]" at bounding box center [258, 199] width 52 height 10
type input "[STREET_ADDRESS]"
type input "078881"
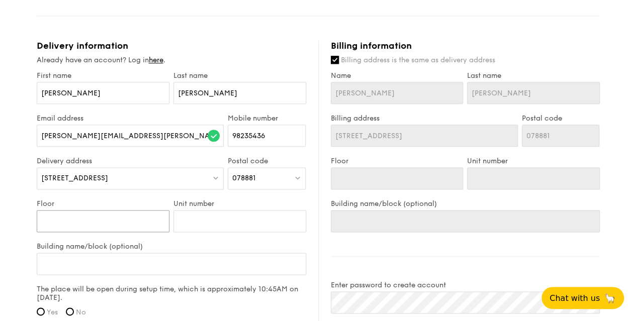
click at [106, 224] on input "Floor" at bounding box center [103, 221] width 133 height 22
type input "1"
type input "19"
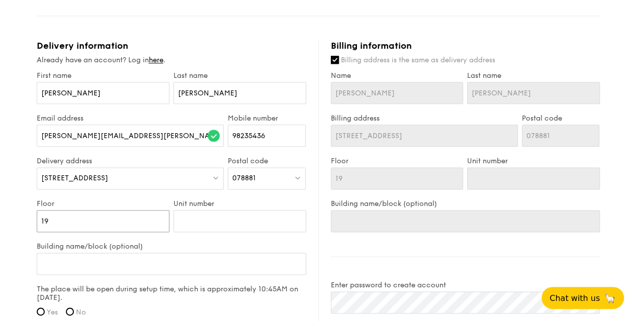
type input "19"
click at [198, 220] on input "Unit number" at bounding box center [239, 221] width 133 height 22
type input "0"
type input "02"
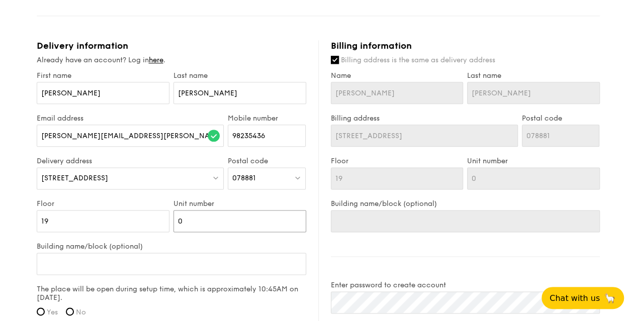
type input "02"
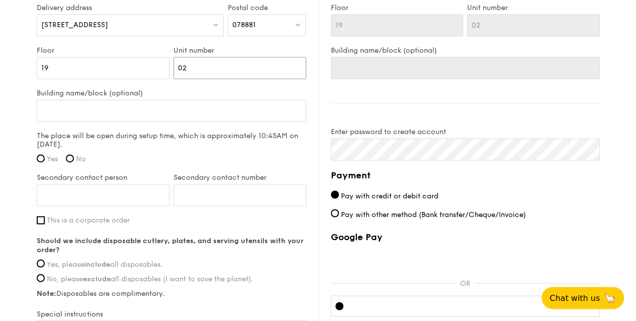
scroll to position [653, 0]
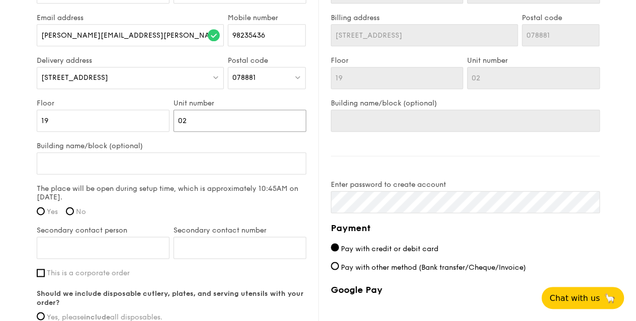
type input "02"
click at [183, 205] on div "The place will be open during setup time, which is approximately 10:45AM on [DA…" at bounding box center [171, 203] width 269 height 38
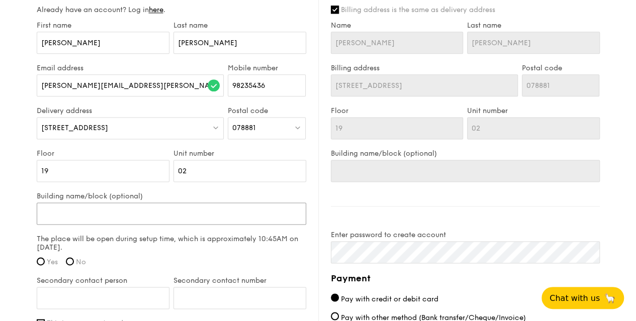
click at [170, 210] on input "Building name/block (optional)" at bounding box center [171, 214] width 269 height 22
type input "G"
type input "Gu"
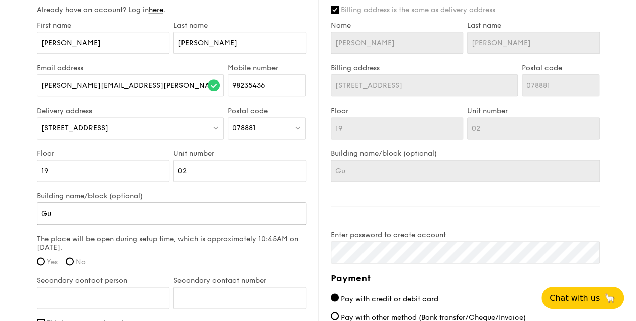
type input "[PERSON_NAME]"
type input "Guoc"
type input "Guoco"
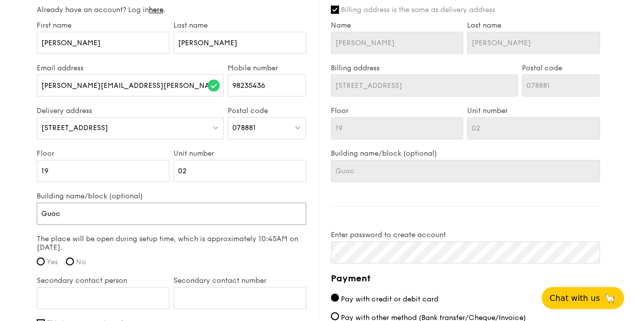
type input "Guoco"
type input "Guoco T"
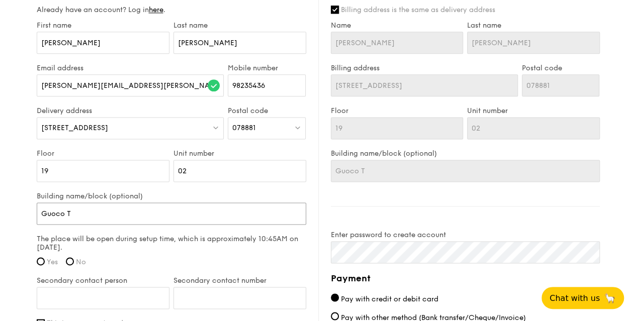
type input "Guoco To"
type input "Guoco Tow"
type input "[PERSON_NAME]"
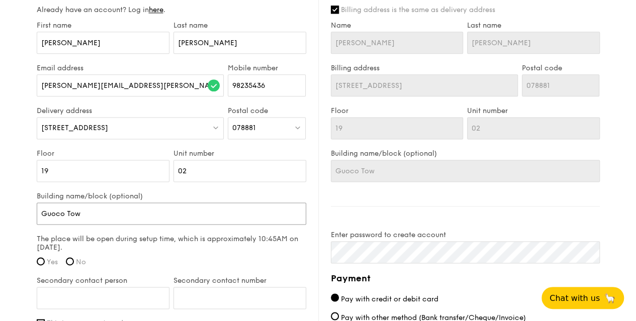
type input "[PERSON_NAME]"
type input "Guoco Tower"
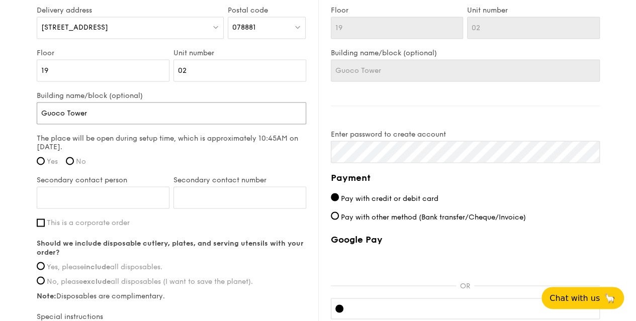
scroll to position [754, 0]
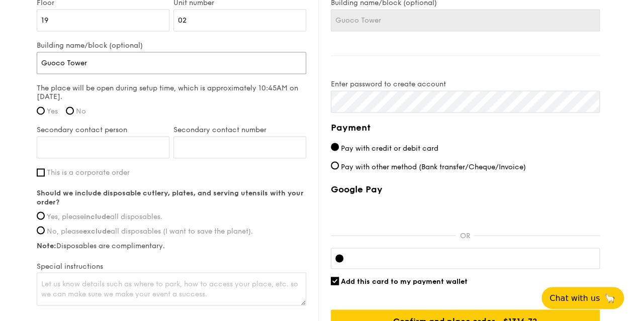
type input "Guoco Tower"
click at [138, 150] on input "Secondary contact person" at bounding box center [103, 147] width 133 height 22
type input "Arch Hoe"
click at [232, 147] on input "Secondary contact number" at bounding box center [239, 147] width 133 height 22
click at [191, 149] on input "Secondary contact number" at bounding box center [239, 147] width 133 height 22
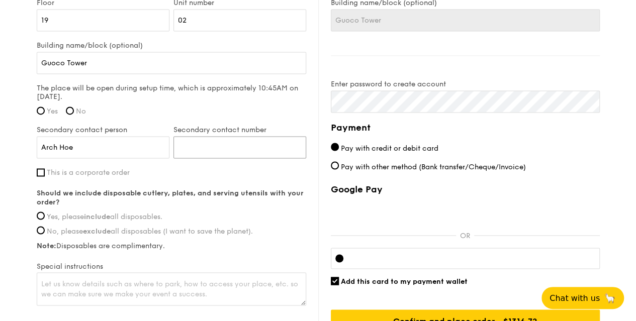
paste input "6592954982"
type input "6592954982"
click at [71, 112] on input "No" at bounding box center [70, 111] width 8 height 8
radio input "true"
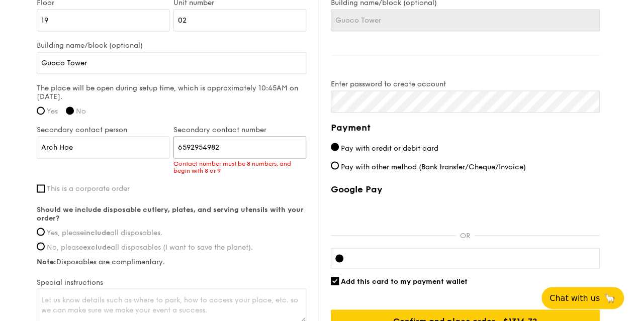
click at [190, 146] on input "6592954982" at bounding box center [239, 147] width 133 height 22
type input "92954982"
click at [222, 101] on div "The place will be open during setup time, which is approximately 10:45AM on [DA…" at bounding box center [171, 103] width 269 height 38
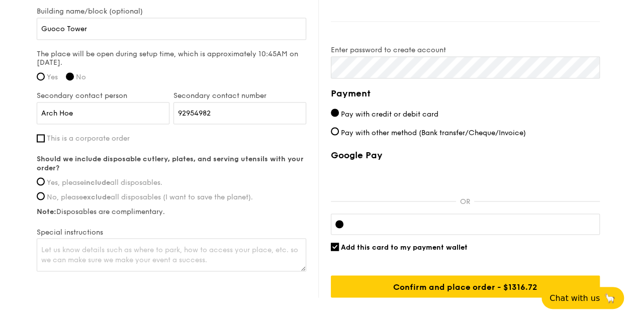
scroll to position [804, 0]
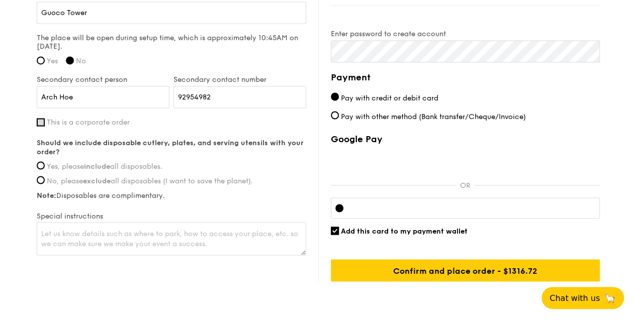
click at [42, 122] on input "This is a corporate order" at bounding box center [41, 122] width 8 height 8
checkbox input "true"
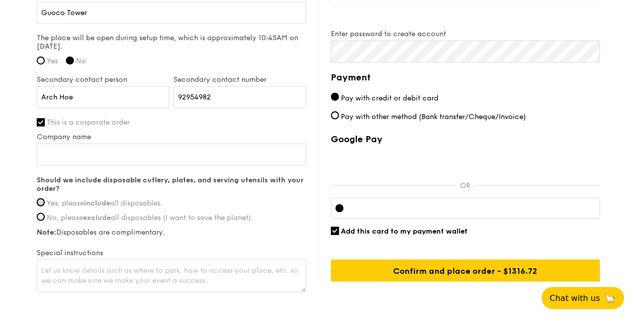
click at [41, 200] on input "Yes, please include all disposables." at bounding box center [41, 202] width 8 height 8
radio input "true"
click at [131, 151] on input "Company name" at bounding box center [171, 154] width 269 height 22
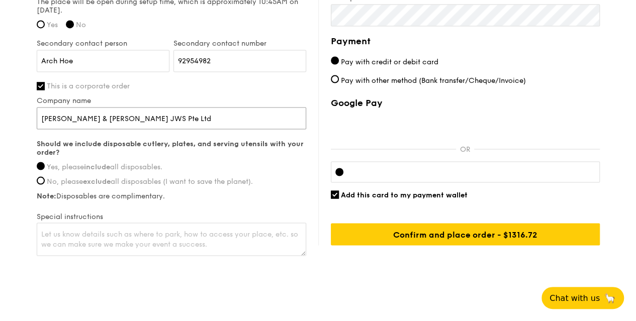
scroll to position [854, 0]
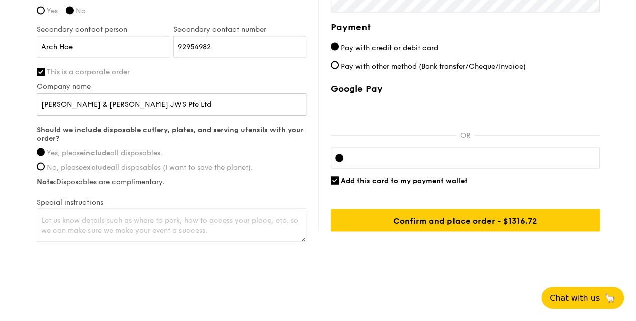
type input "[PERSON_NAME] & [PERSON_NAME] JWS Pte Ltd"
click at [141, 231] on textarea at bounding box center [171, 225] width 269 height 33
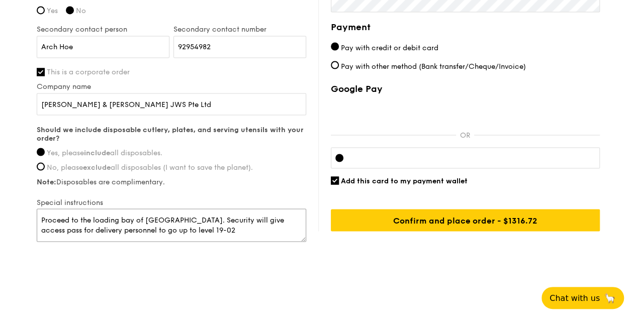
drag, startPoint x: 174, startPoint y: 226, endPoint x: 194, endPoint y: 243, distance: 26.1
click at [175, 227] on textarea "Proceed to the loading bay of [GEOGRAPHIC_DATA]. Security will give access pass…" at bounding box center [171, 225] width 269 height 33
type textarea "Proceed to the loading bay of [GEOGRAPHIC_DATA]. Security will give access pass…"
click at [333, 179] on input "Add this card to my payment wallet" at bounding box center [335, 180] width 8 height 8
checkbox input "false"
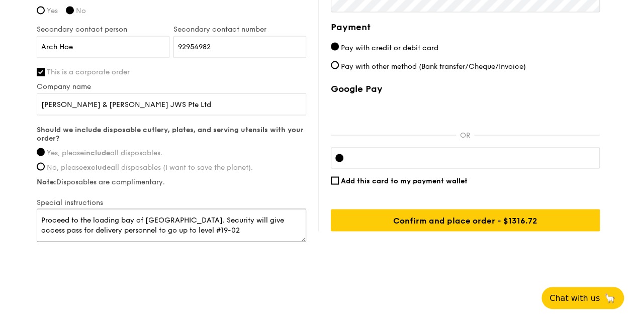
click at [237, 229] on textarea "Proceed to the loading bay of [GEOGRAPHIC_DATA]. Security will give access pass…" at bounding box center [171, 225] width 269 height 33
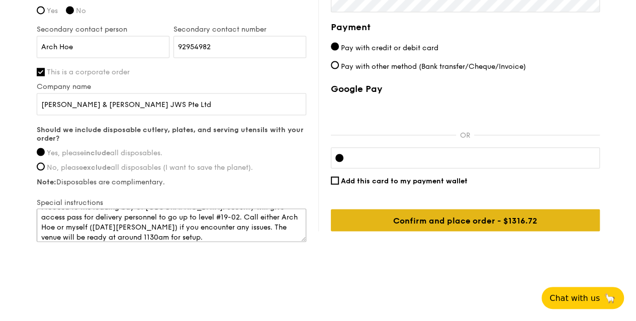
type textarea "Proceed to the loading bay of [GEOGRAPHIC_DATA]. Security will give access pass…"
click at [502, 226] on input "Confirm and place order - $1316.72" at bounding box center [465, 220] width 269 height 22
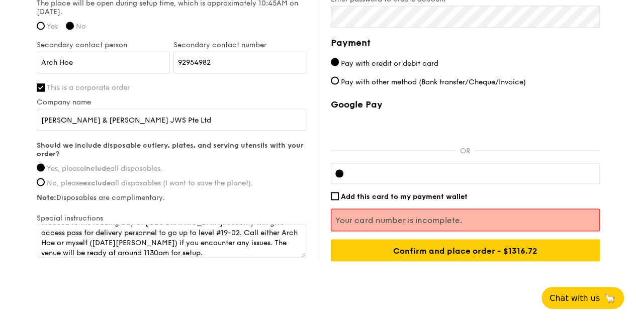
scroll to position [857, 0]
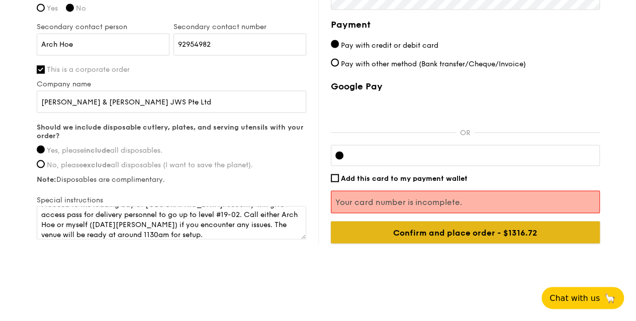
click at [465, 234] on input "Confirm and place order - $1316.72" at bounding box center [465, 232] width 269 height 22
click at [471, 233] on input "Confirm and place order - $1316.72" at bounding box center [465, 232] width 269 height 22
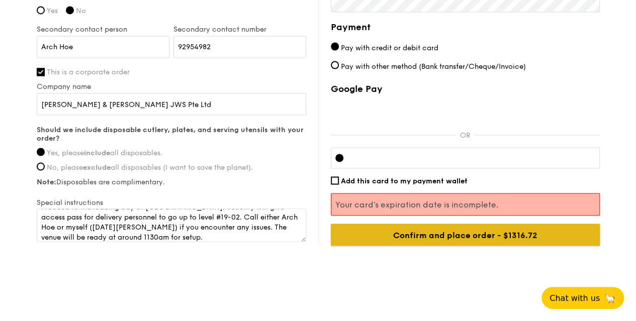
click at [501, 238] on input "Confirm and place order - $1316.72" at bounding box center [465, 235] width 269 height 22
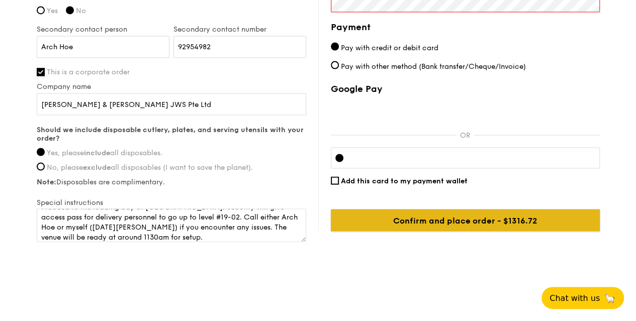
click at [465, 216] on input "Confirm and place order - $1316.72" at bounding box center [465, 220] width 269 height 22
click at [469, 217] on input "Confirm and place order - $1316.72" at bounding box center [465, 220] width 269 height 22
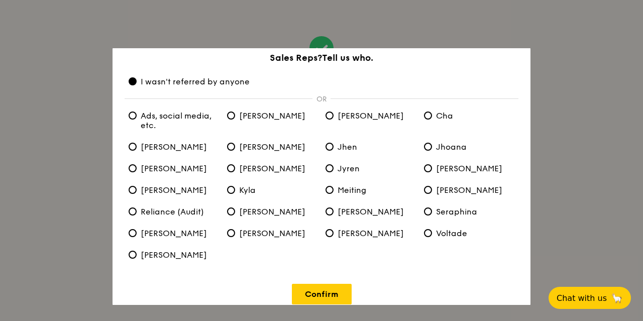
scroll to position [36, 0]
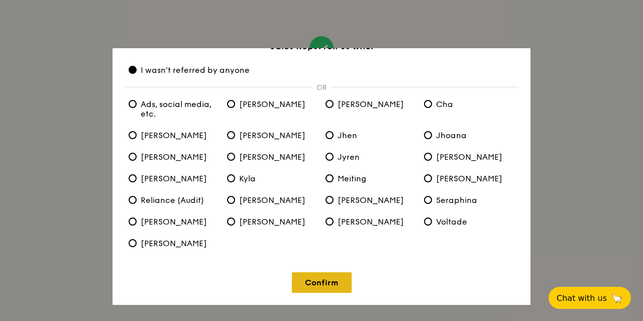
click at [321, 280] on link "Confirm" at bounding box center [322, 282] width 60 height 21
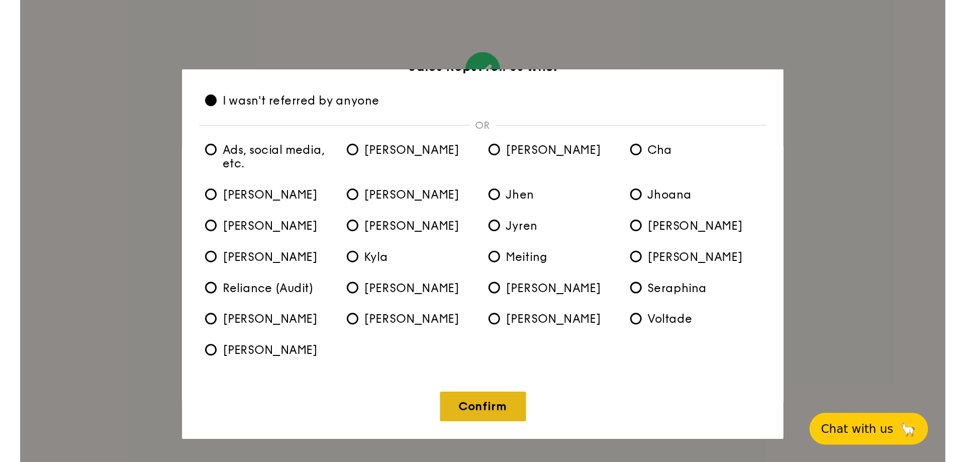
scroll to position [0, 0]
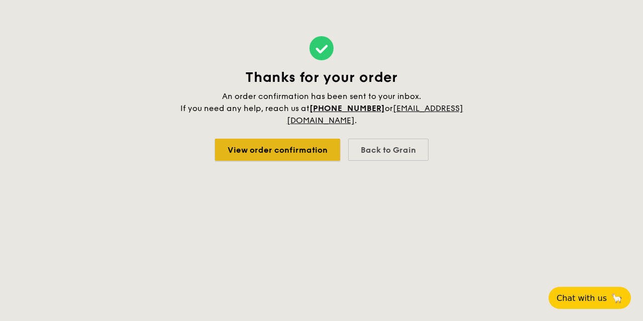
click at [283, 153] on link "View order confirmation" at bounding box center [277, 150] width 125 height 22
